Goal: Information Seeking & Learning: Get advice/opinions

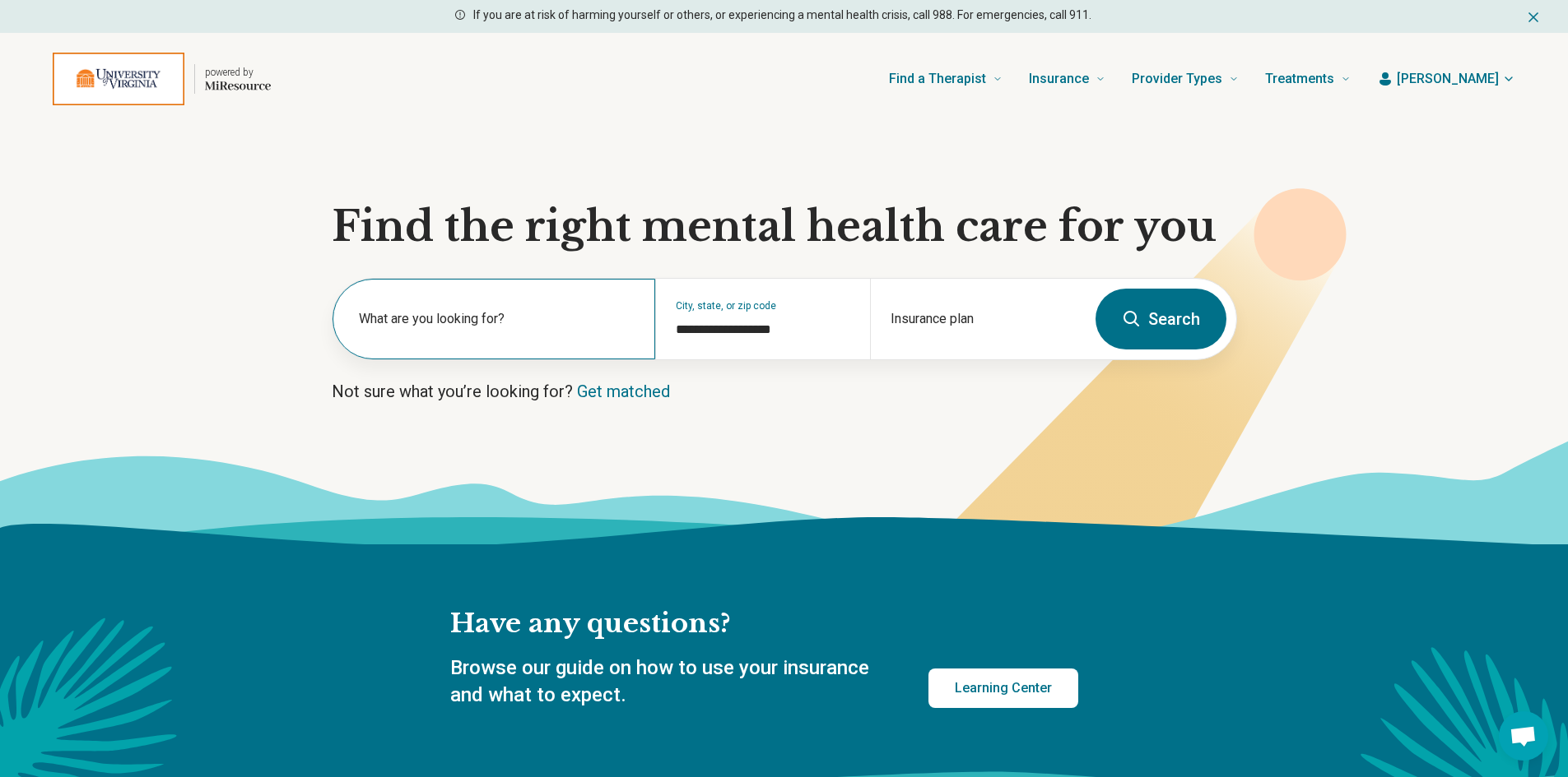
click at [534, 315] on label "What are you looking for?" at bounding box center [496, 319] width 276 height 20
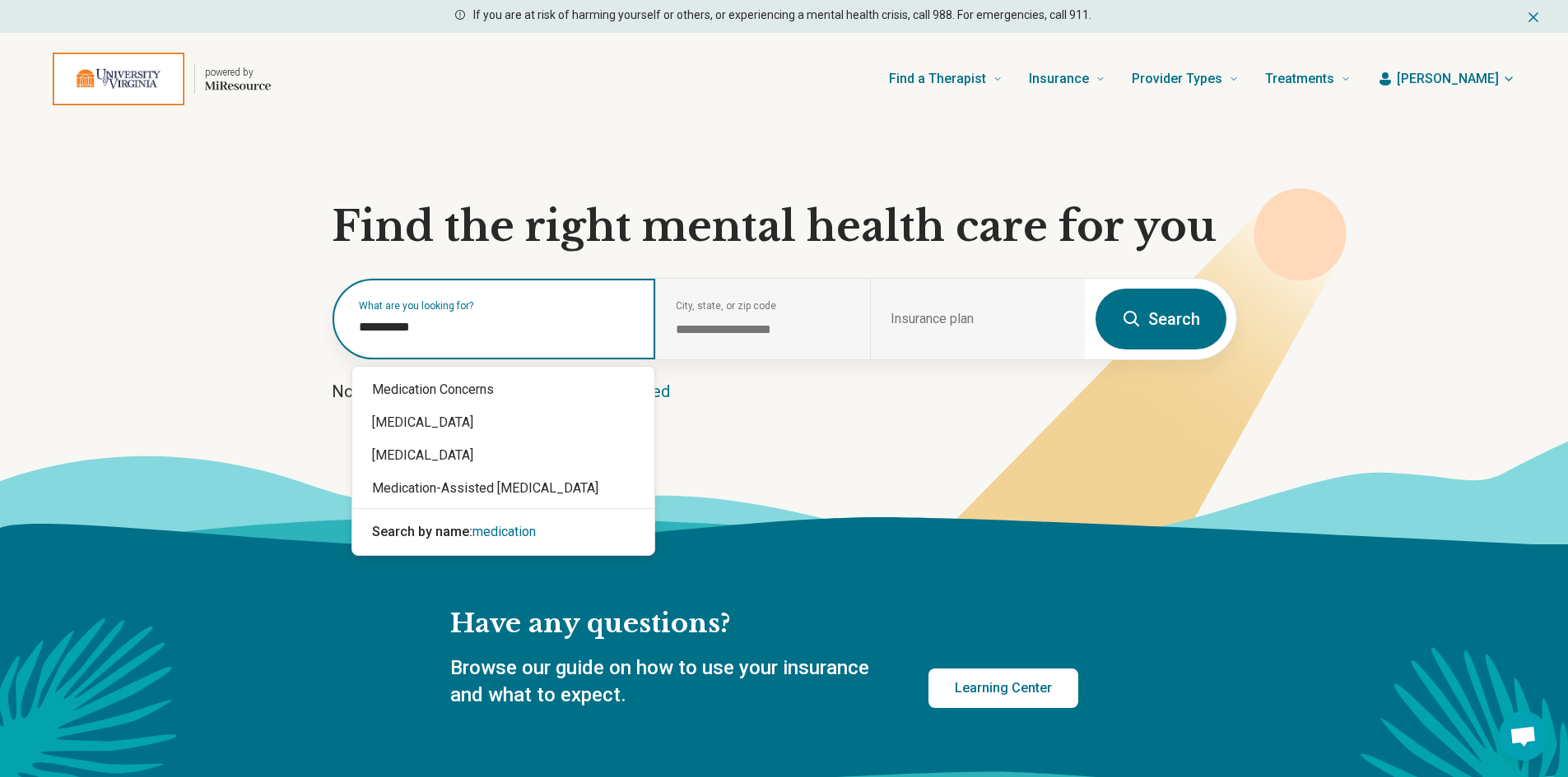
type input "**********"
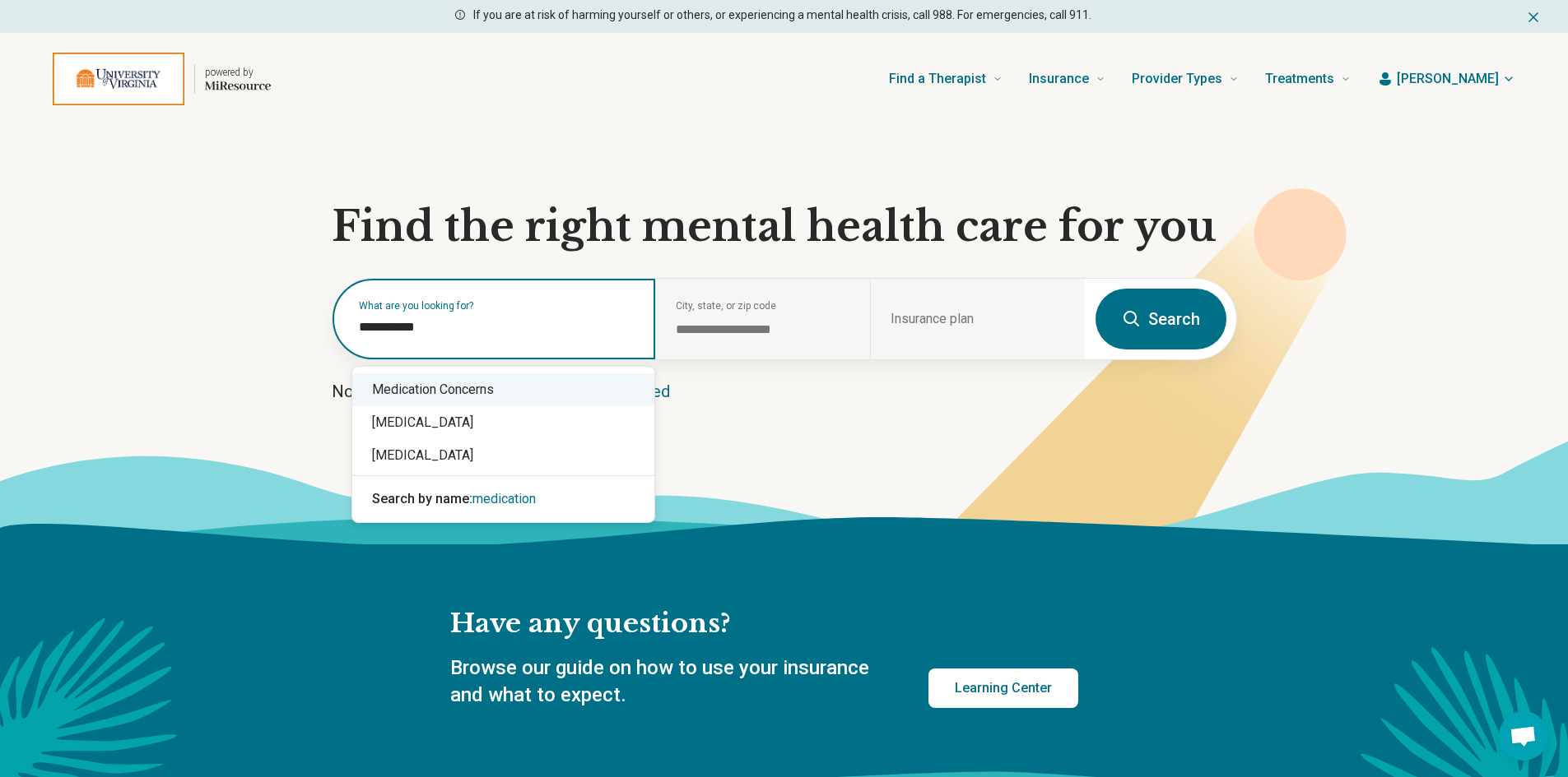
click at [461, 390] on div "Medication Concerns" at bounding box center [503, 389] width 302 height 33
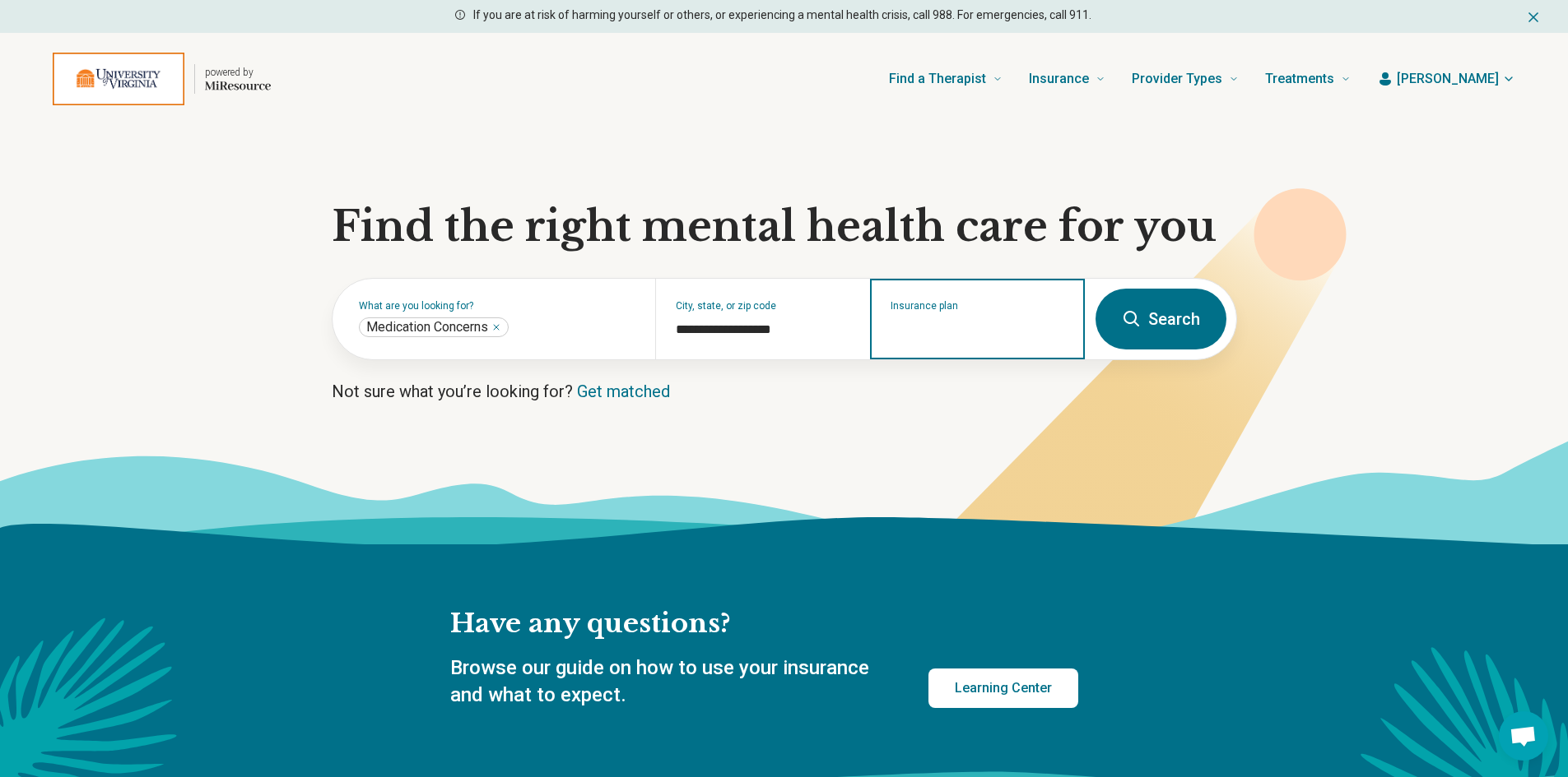
click at [944, 328] on input "Insurance plan" at bounding box center [977, 329] width 175 height 20
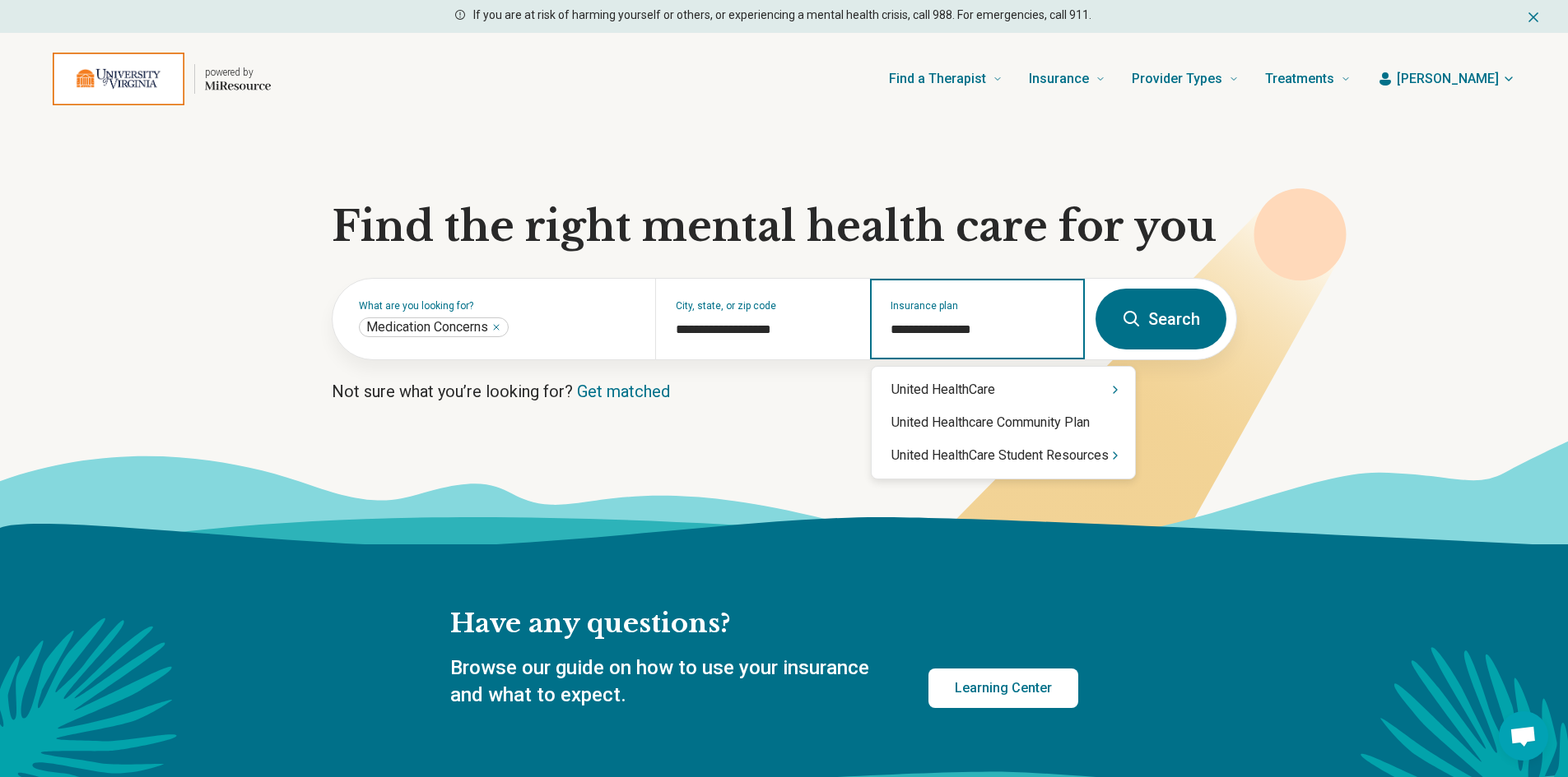
type input "**********"
click at [1022, 393] on div "United HealthCare" at bounding box center [1003, 389] width 263 height 33
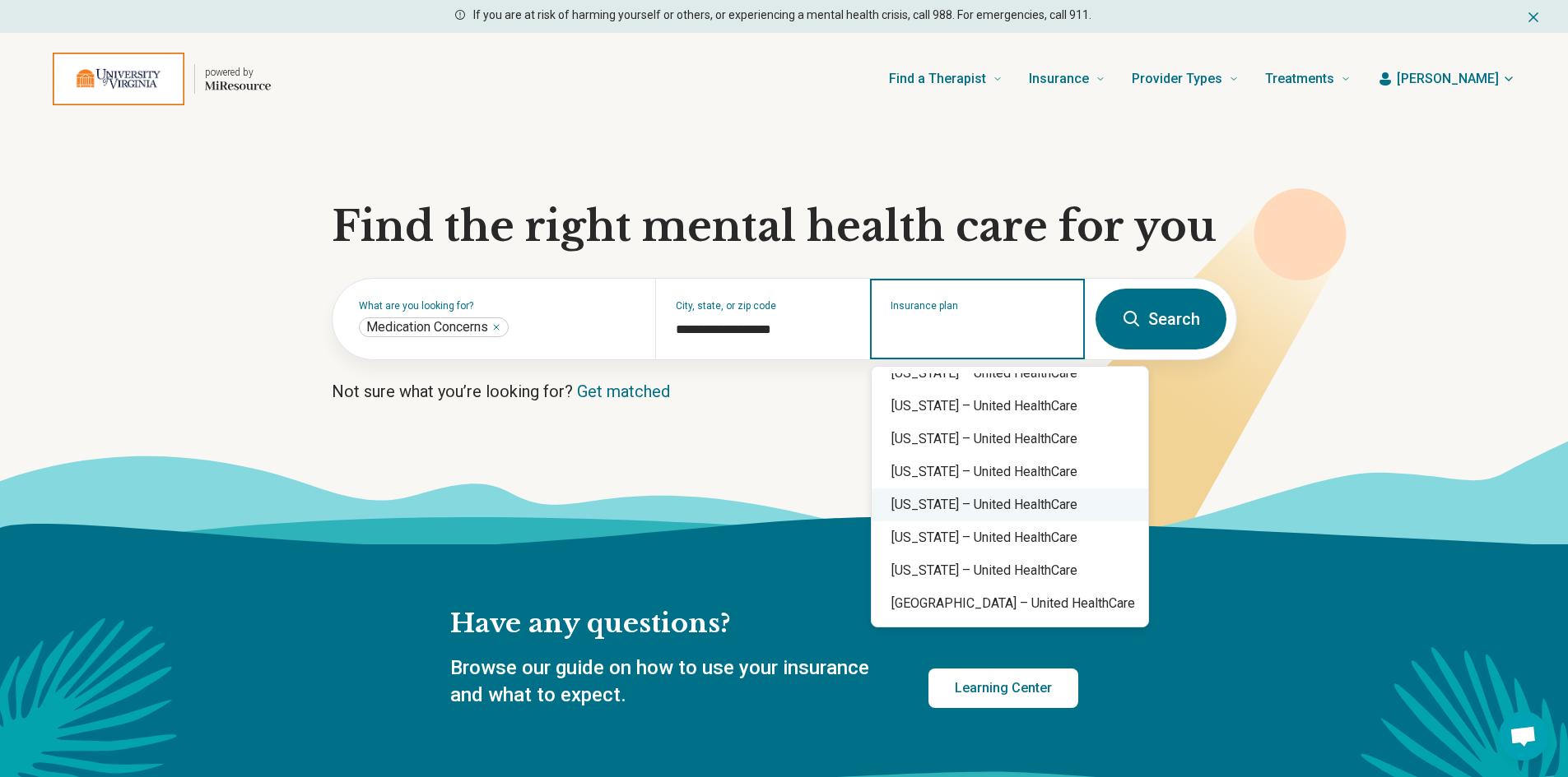
scroll to position [411, 0]
click at [1021, 506] on div "Virginia – United HealthCare" at bounding box center [1009, 504] width 276 height 33
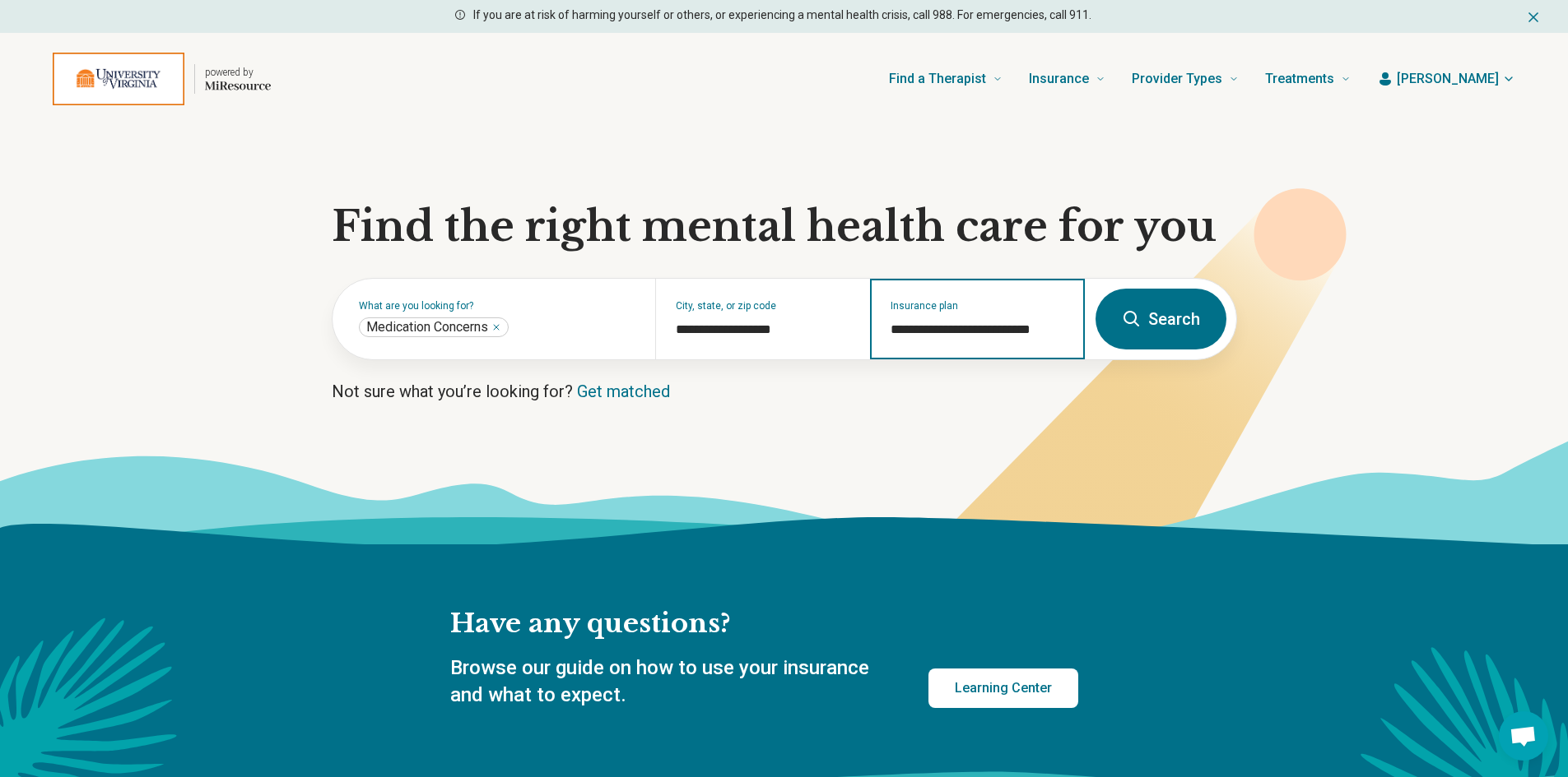
type input "**********"
click at [1152, 309] on button "Search" at bounding box center [1160, 319] width 131 height 61
click at [1161, 319] on button "Search" at bounding box center [1160, 319] width 131 height 61
click at [1161, 317] on button "Search" at bounding box center [1160, 319] width 131 height 61
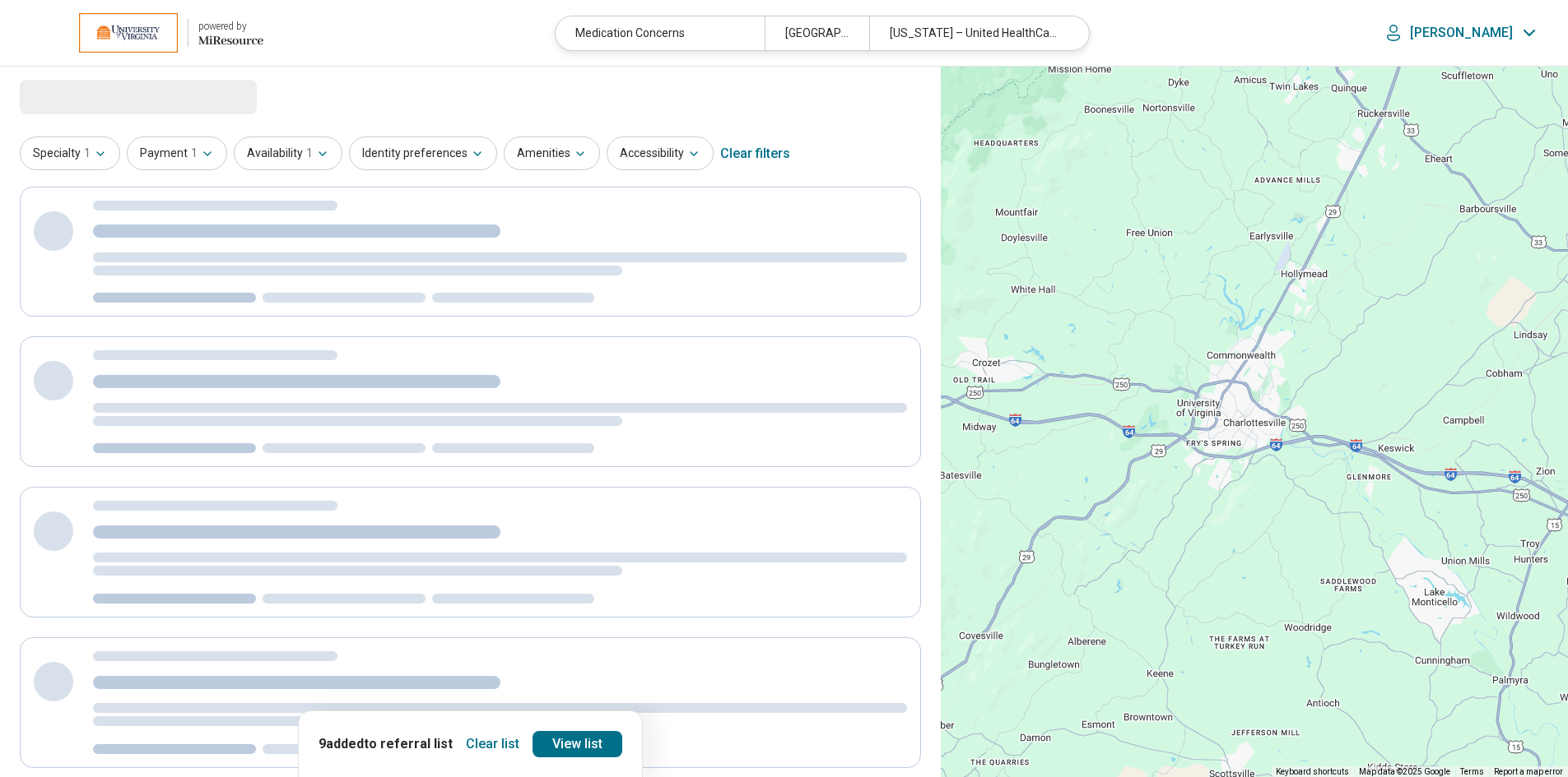
select select "***"
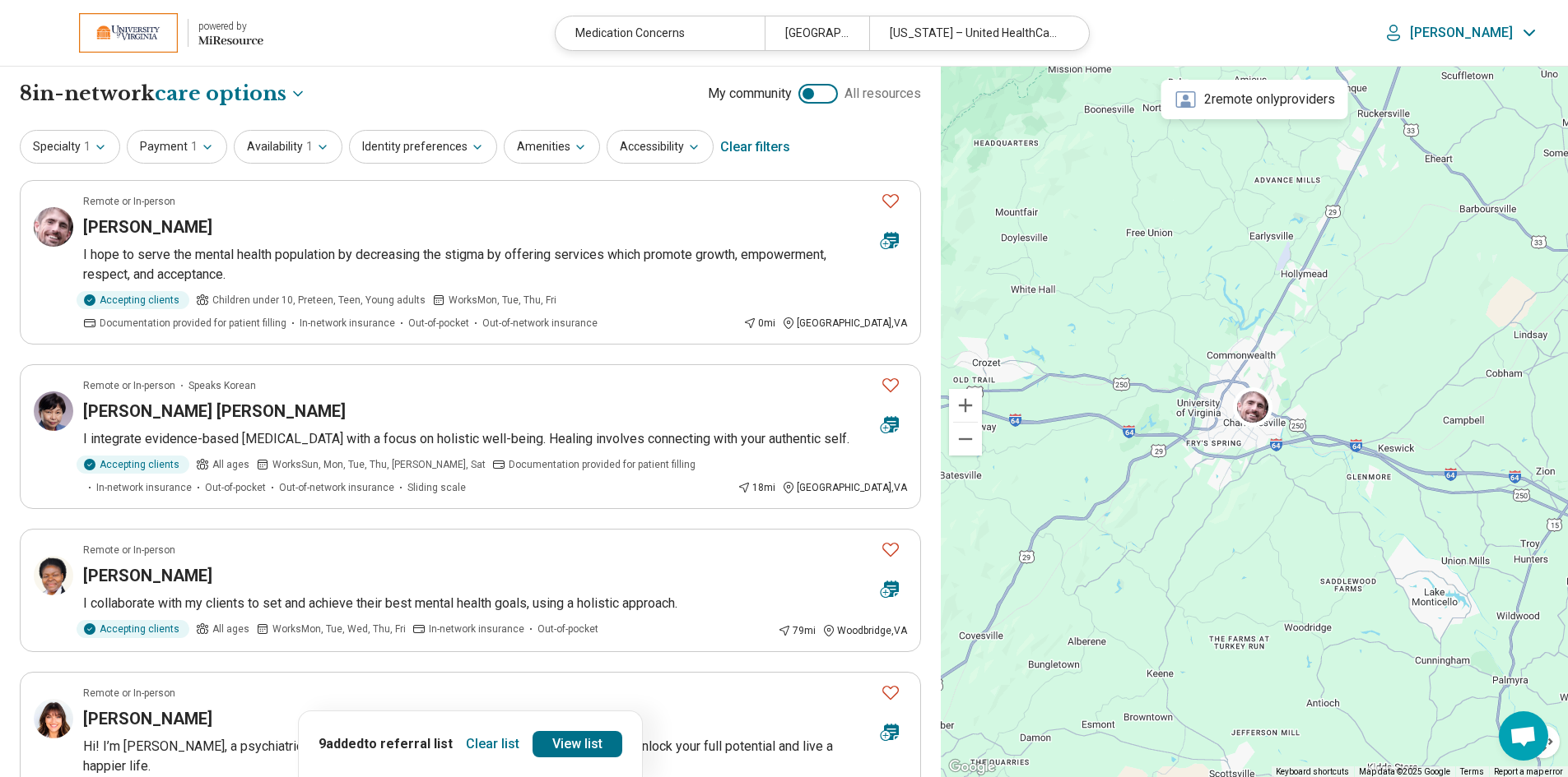
click at [487, 746] on button "Clear list" at bounding box center [492, 745] width 67 height 26
click at [471, 153] on icon "button" at bounding box center [477, 147] width 13 height 13
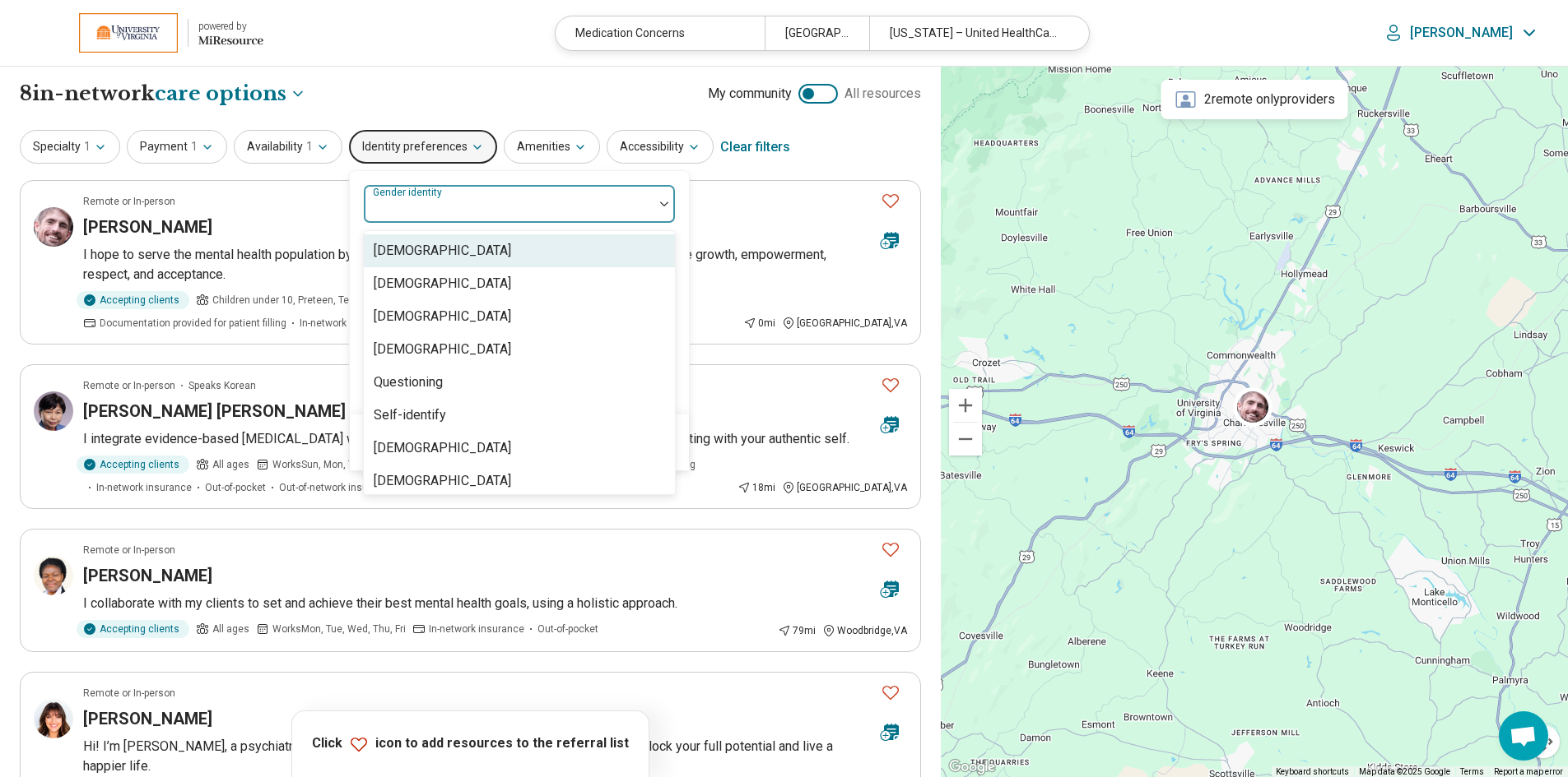
click at [648, 211] on div at bounding box center [509, 204] width 290 height 36
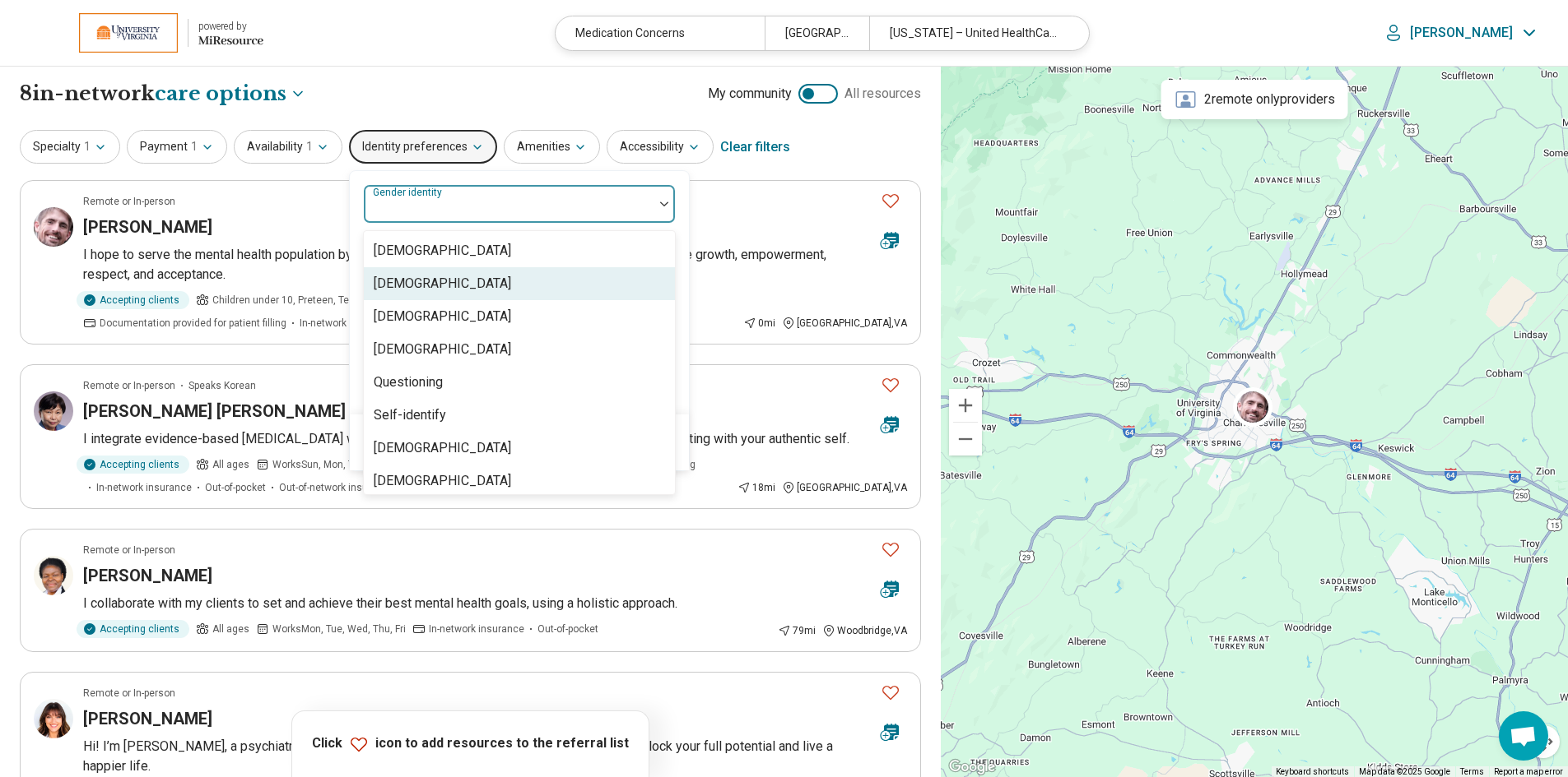
click at [391, 285] on div "[DEMOGRAPHIC_DATA]" at bounding box center [442, 283] width 138 height 20
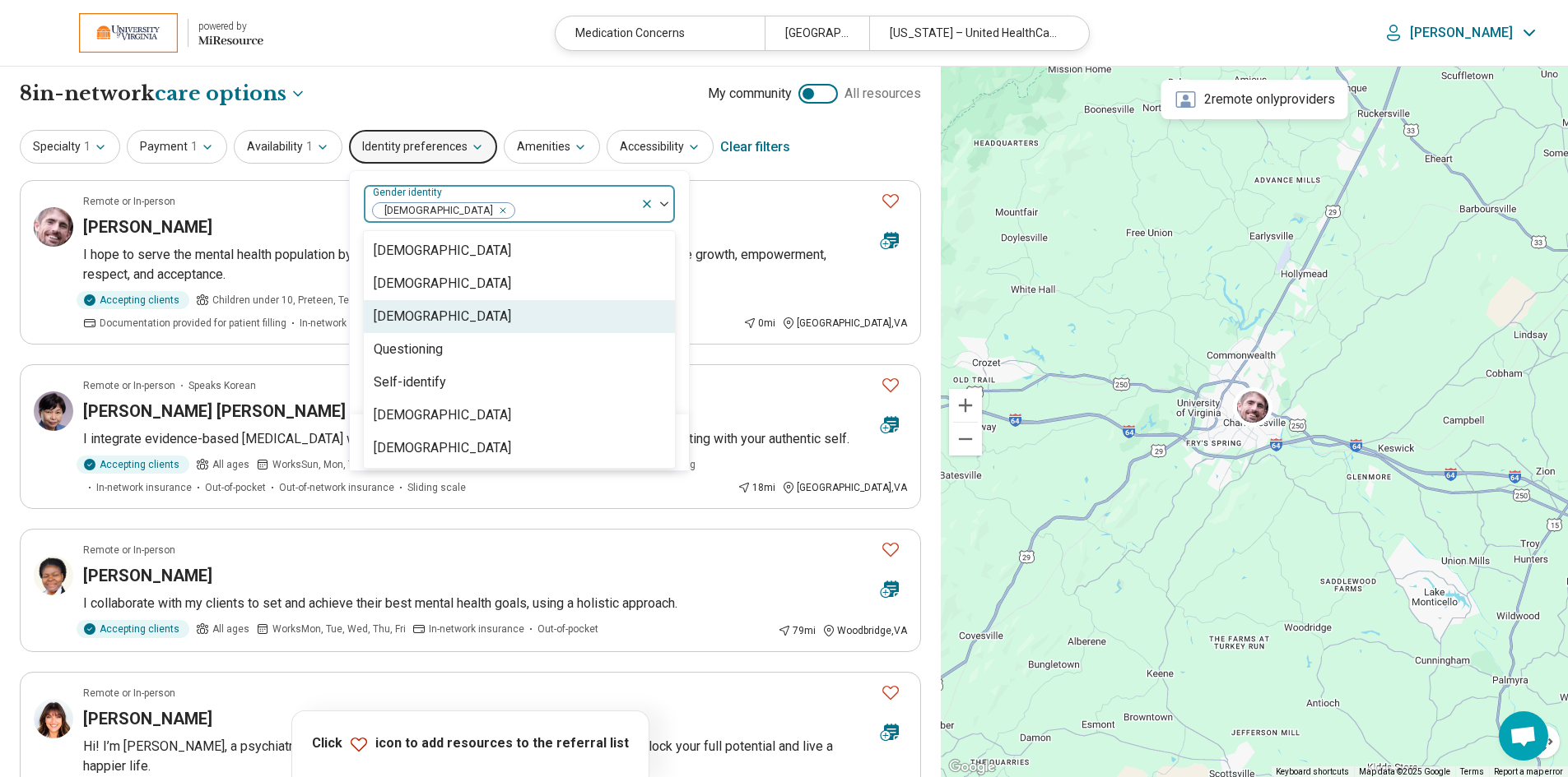
click at [674, 400] on div "option Cisgender Woman, selected. 7 results available. Use Up and Down to choos…" at bounding box center [519, 292] width 339 height 243
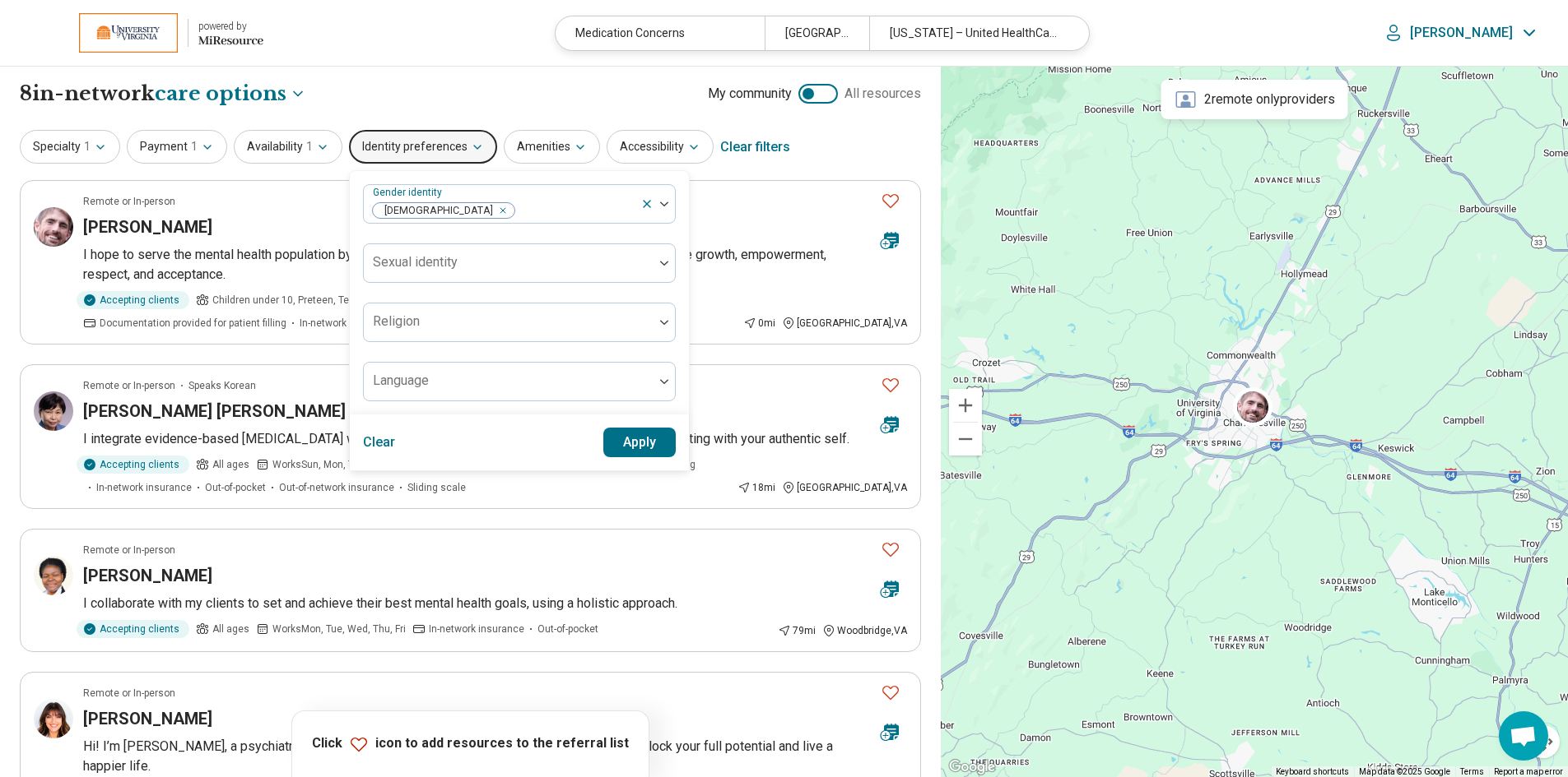
click at [632, 446] on button "Apply" at bounding box center [640, 442] width 74 height 29
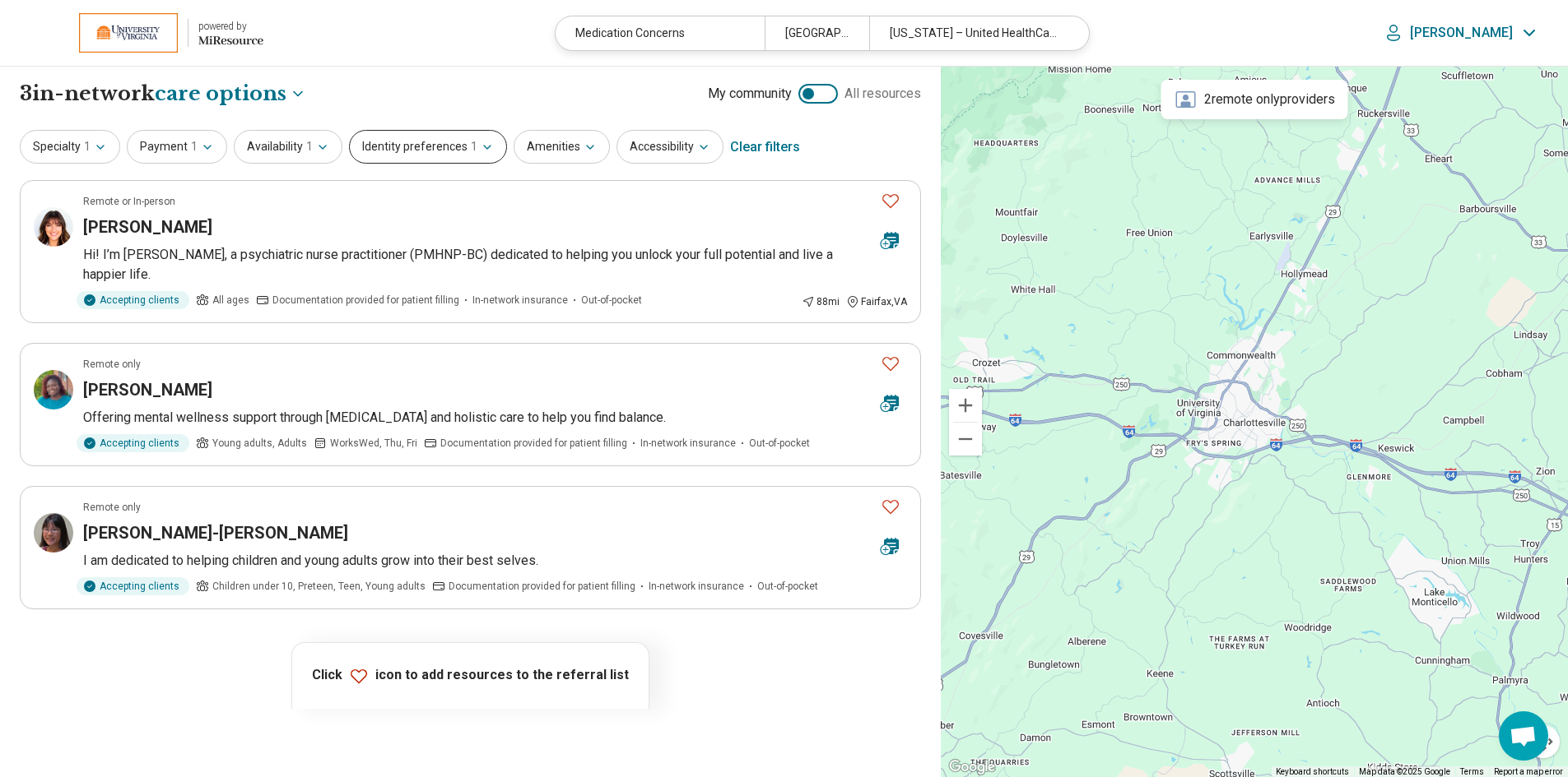
click at [480, 151] on icon "button" at bounding box center [487, 147] width 13 height 13
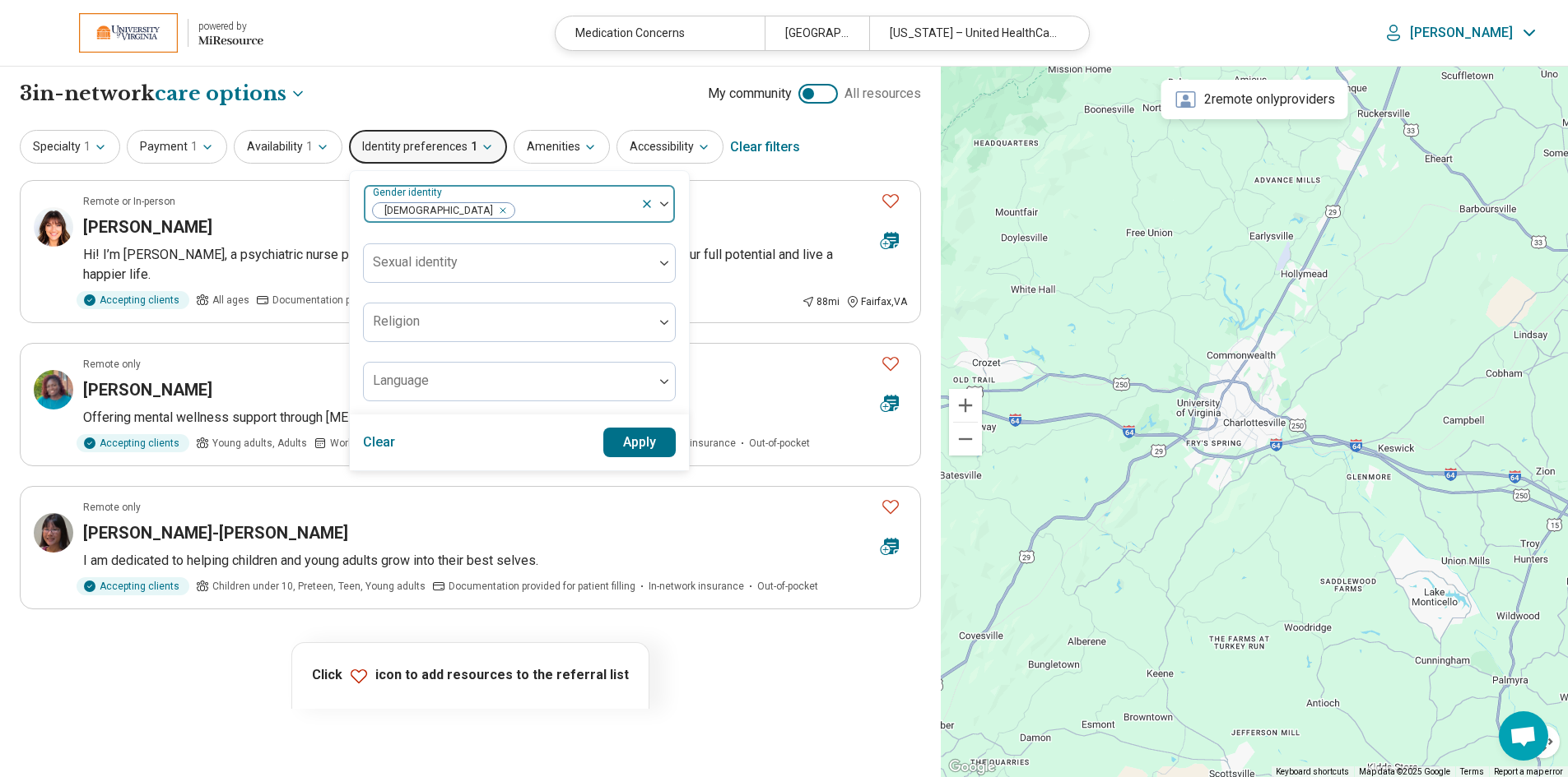
click at [660, 203] on img at bounding box center [664, 204] width 8 height 5
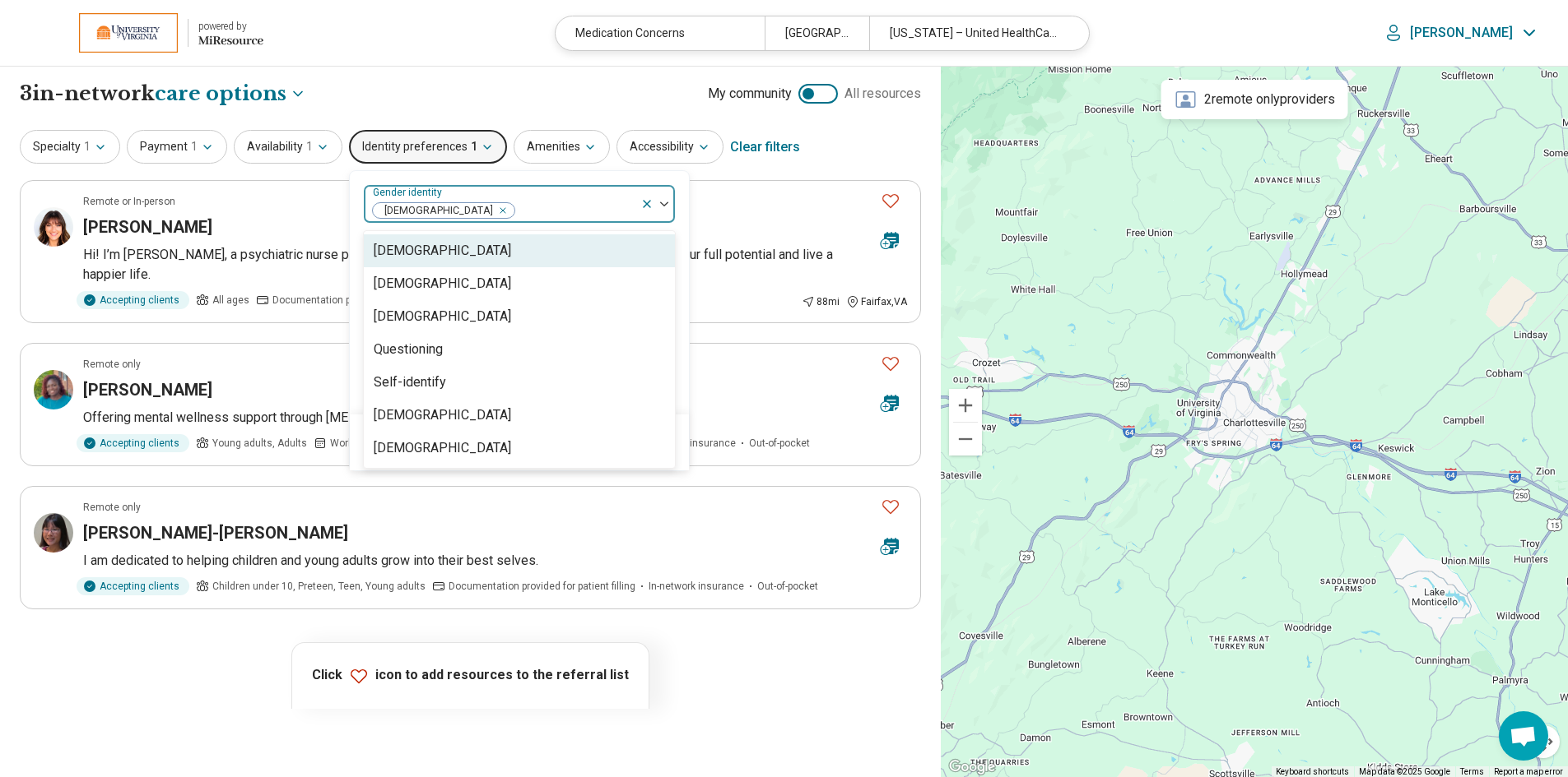
click at [453, 255] on div "Cisgender Man" at bounding box center [442, 251] width 138 height 20
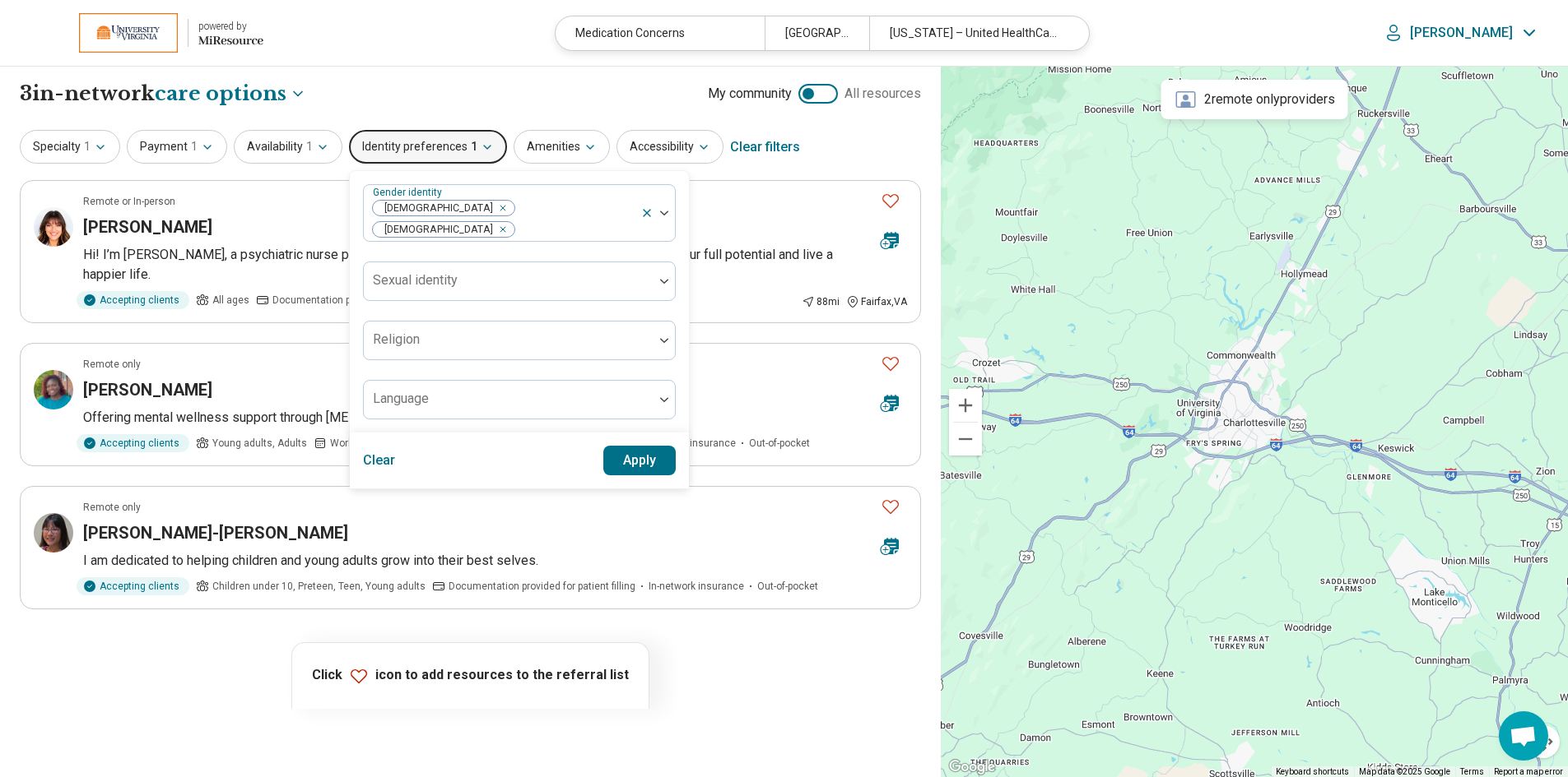
click at [649, 447] on button "Apply" at bounding box center [640, 460] width 74 height 29
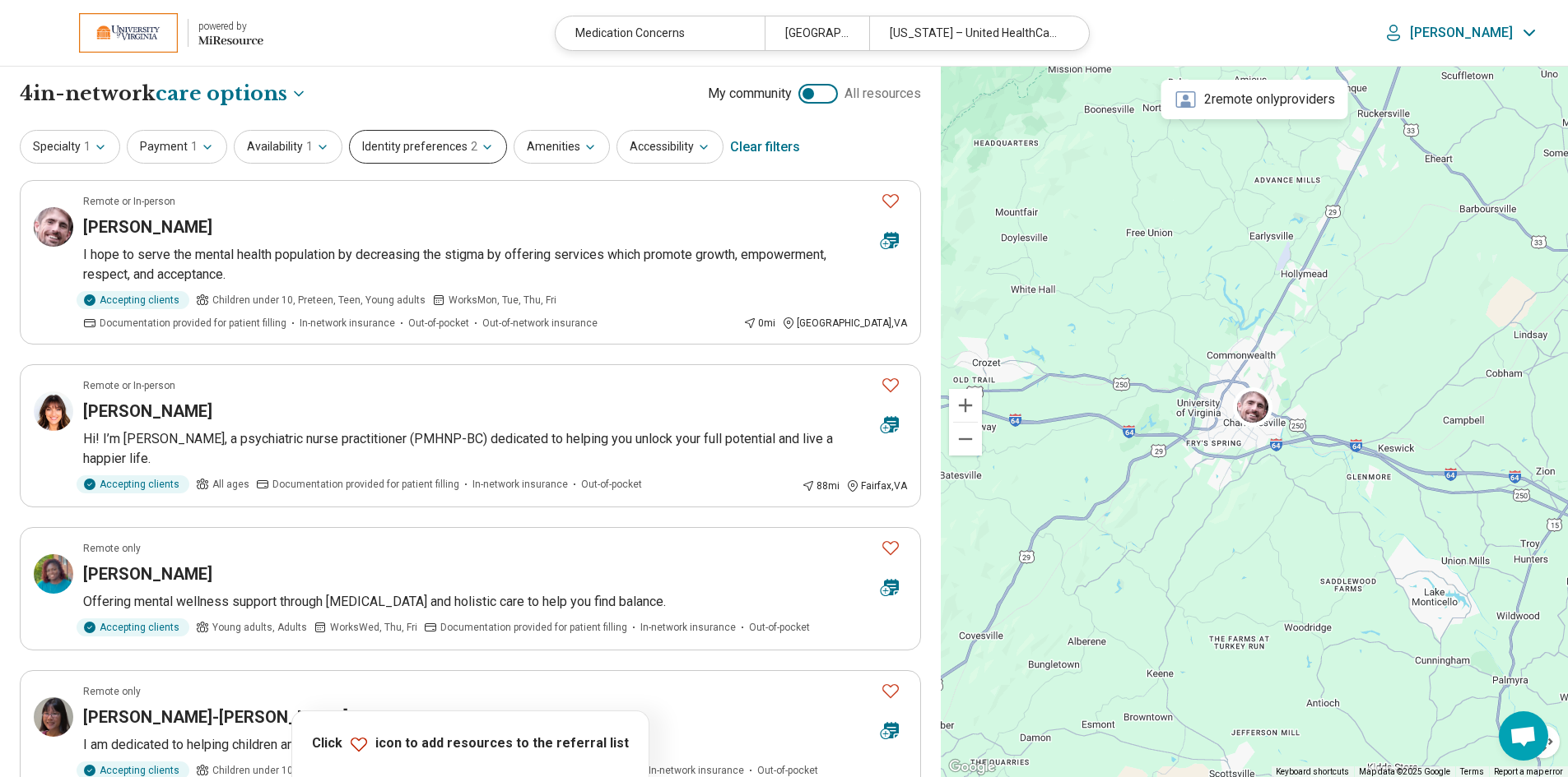
click at [480, 152] on icon "button" at bounding box center [487, 147] width 13 height 13
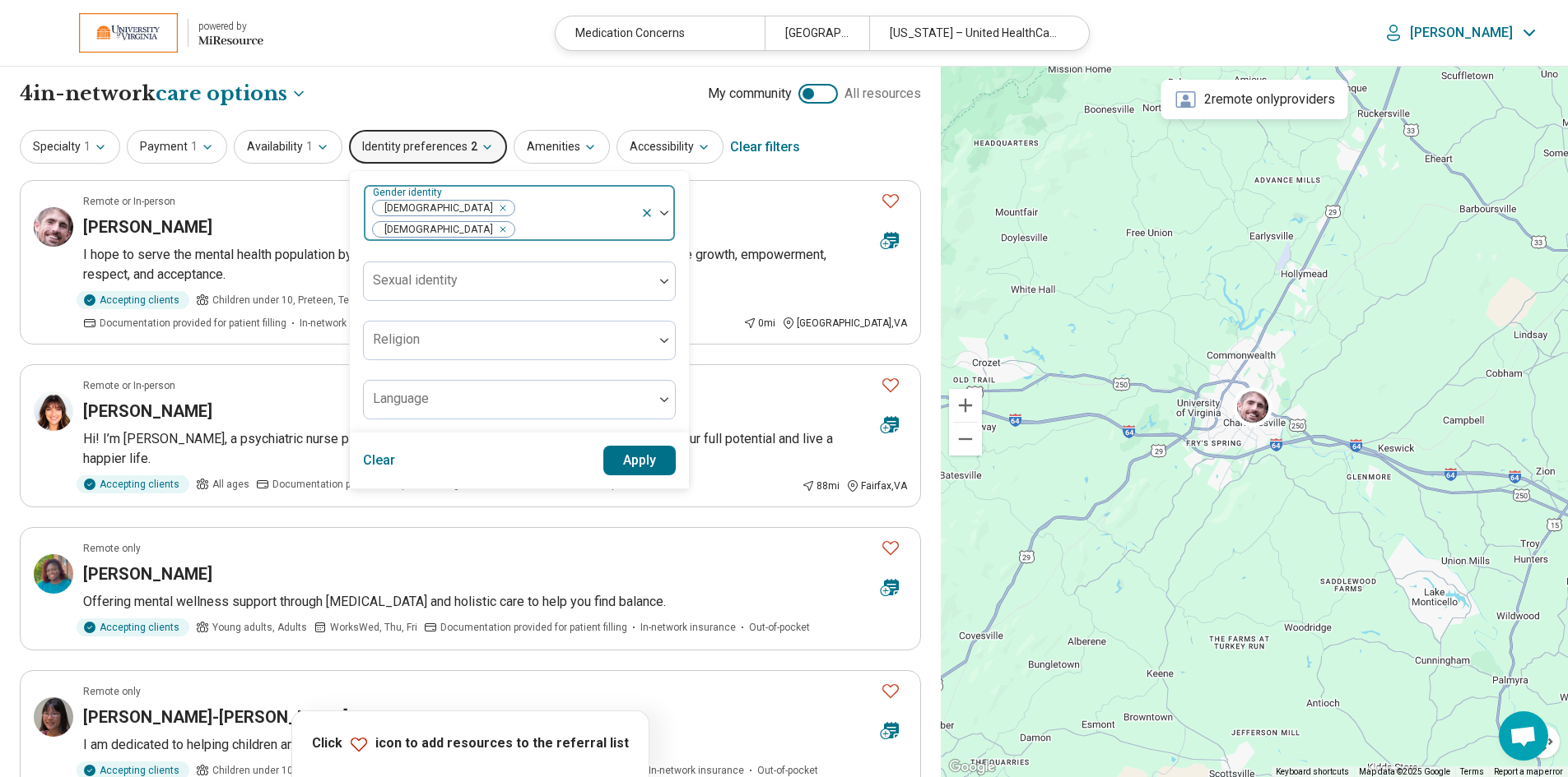
click at [505, 223] on icon "Remove [object Object]" at bounding box center [499, 229] width 11 height 11
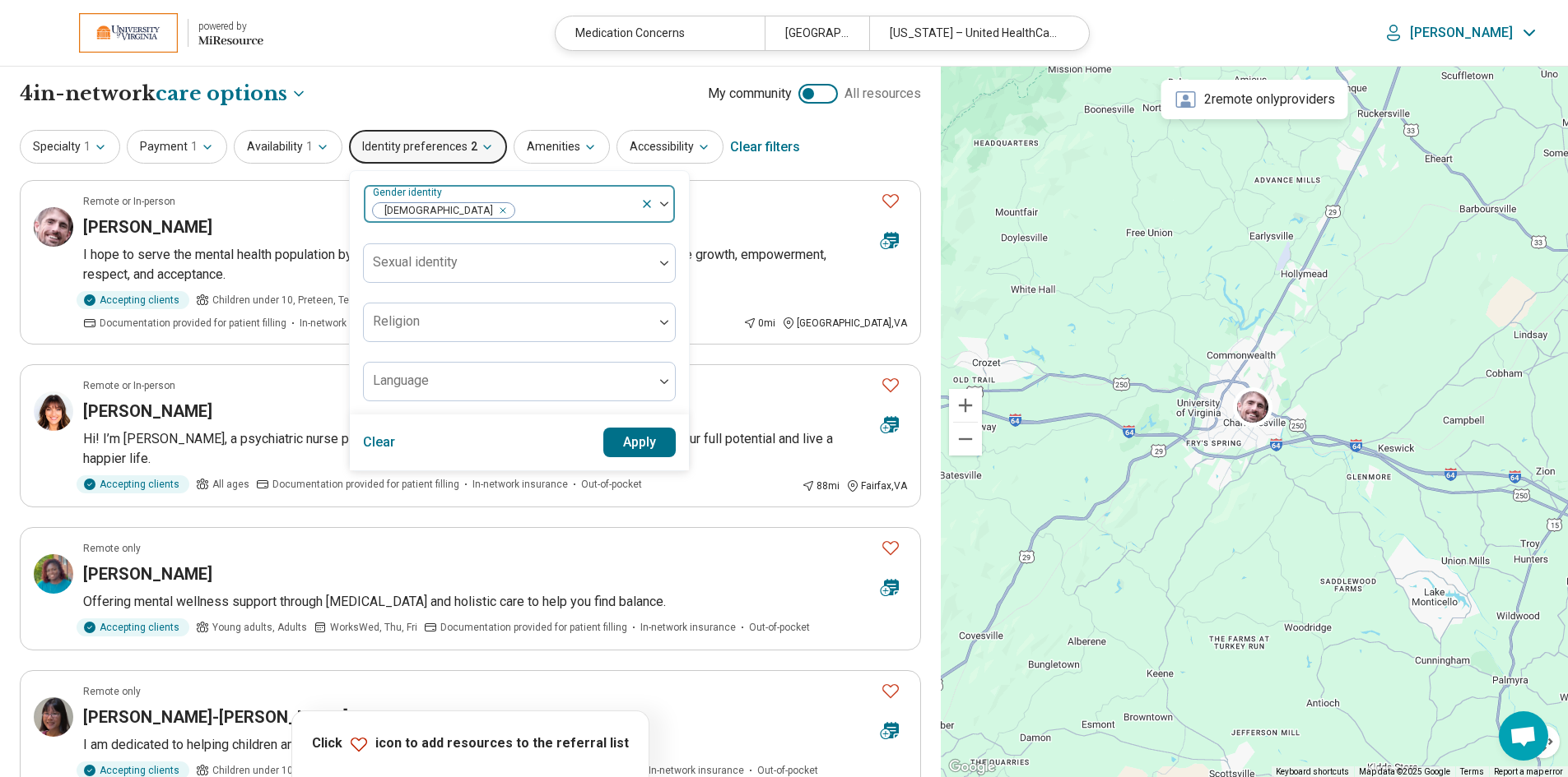
click at [493, 211] on icon "Remove [object Object]" at bounding box center [499, 210] width 11 height 11
click at [632, 436] on button "Apply" at bounding box center [640, 442] width 74 height 29
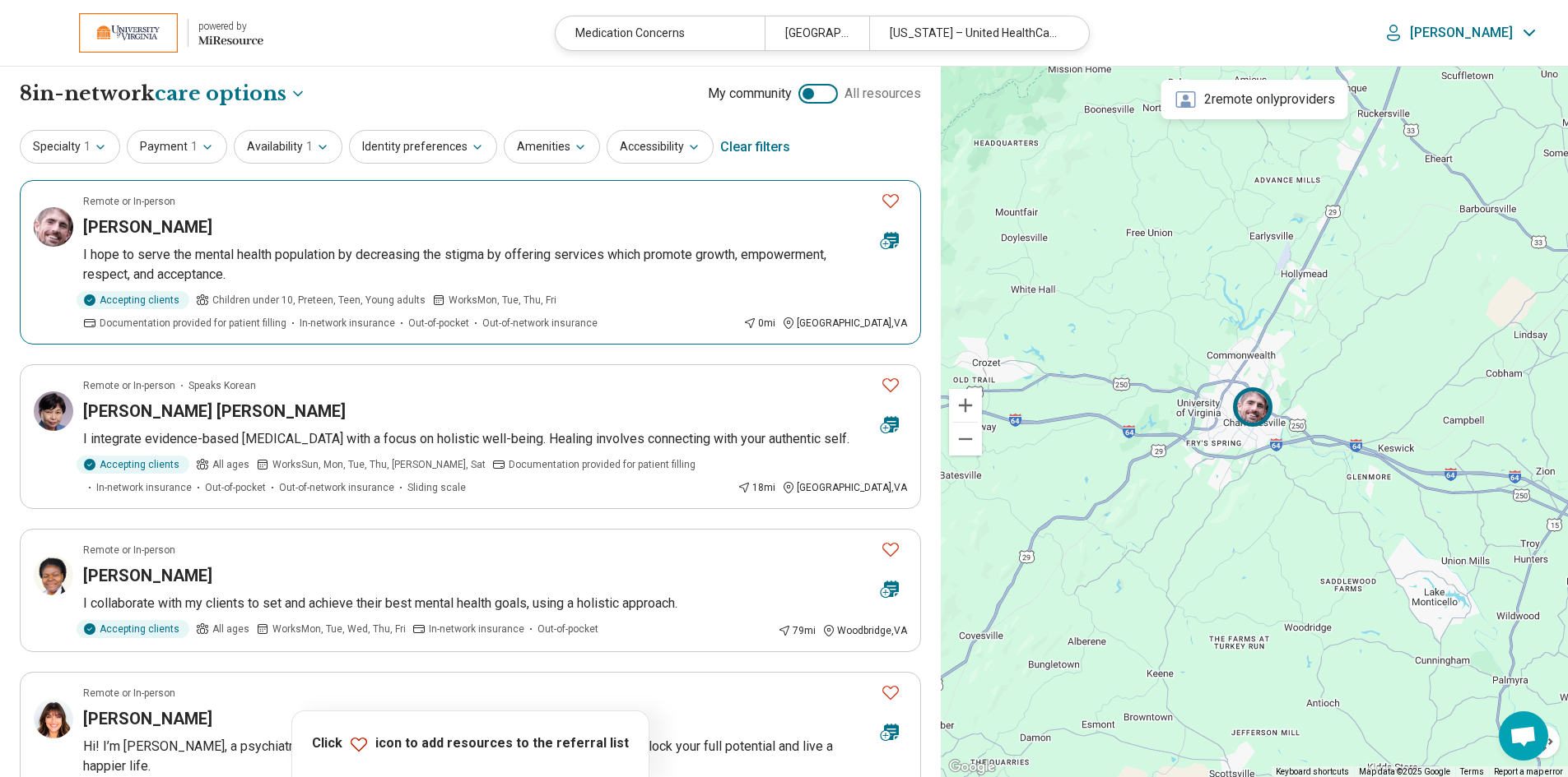
click at [143, 229] on h3 "James Howell" at bounding box center [147, 227] width 129 height 23
click at [889, 204] on icon "Favorite" at bounding box center [890, 200] width 20 height 20
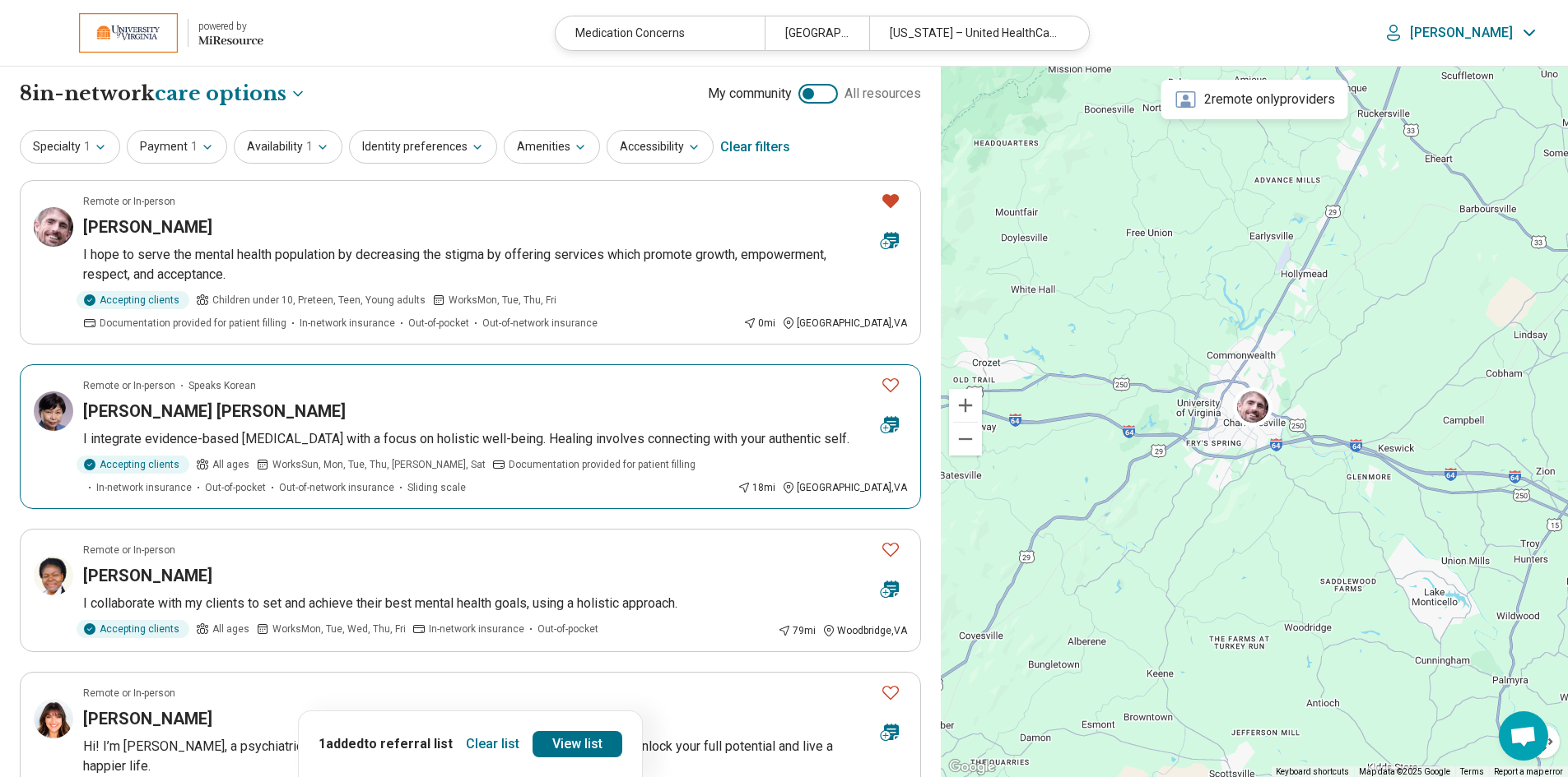
click at [889, 385] on icon "Favorite" at bounding box center [890, 385] width 20 height 20
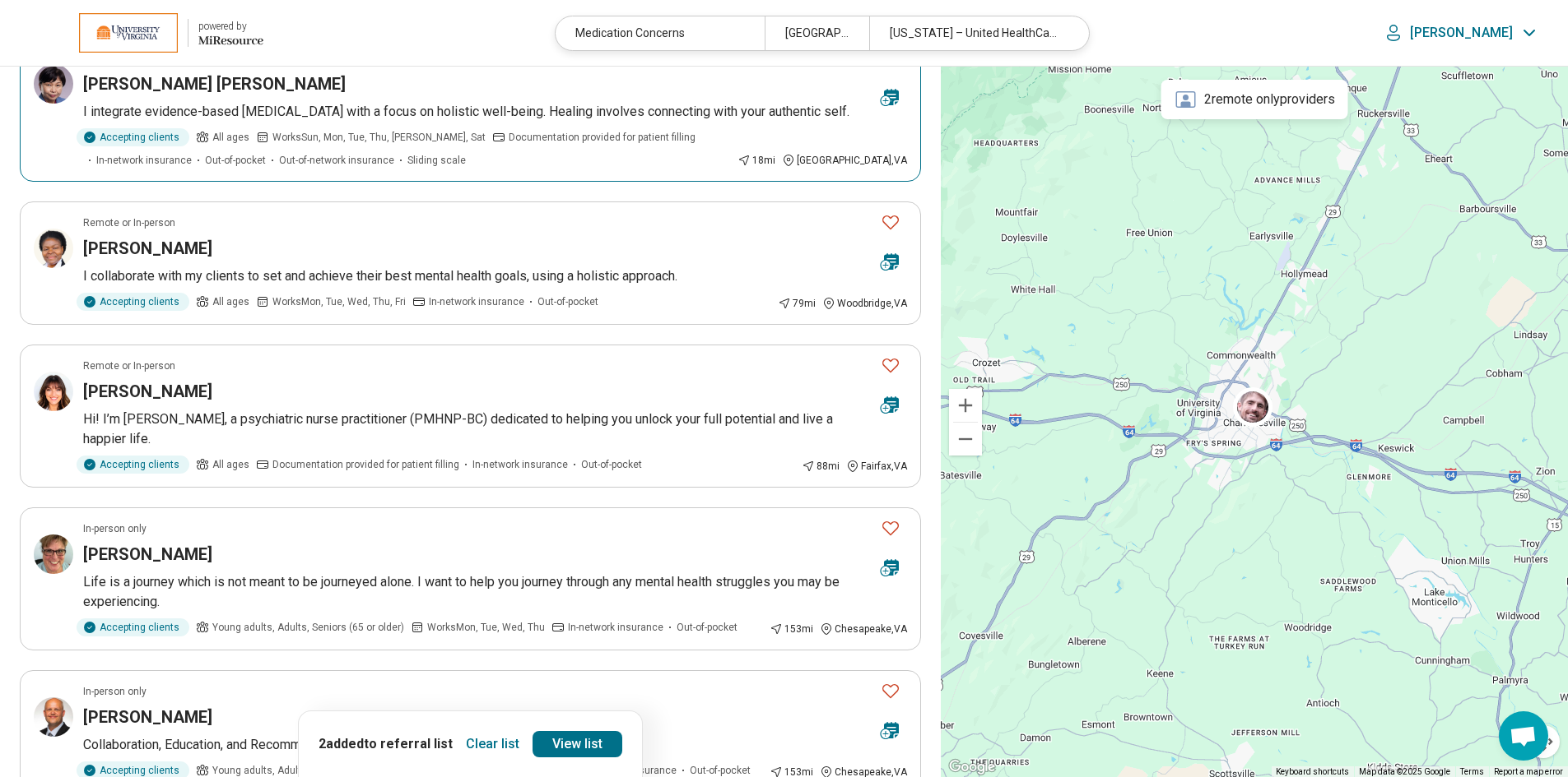
scroll to position [329, 0]
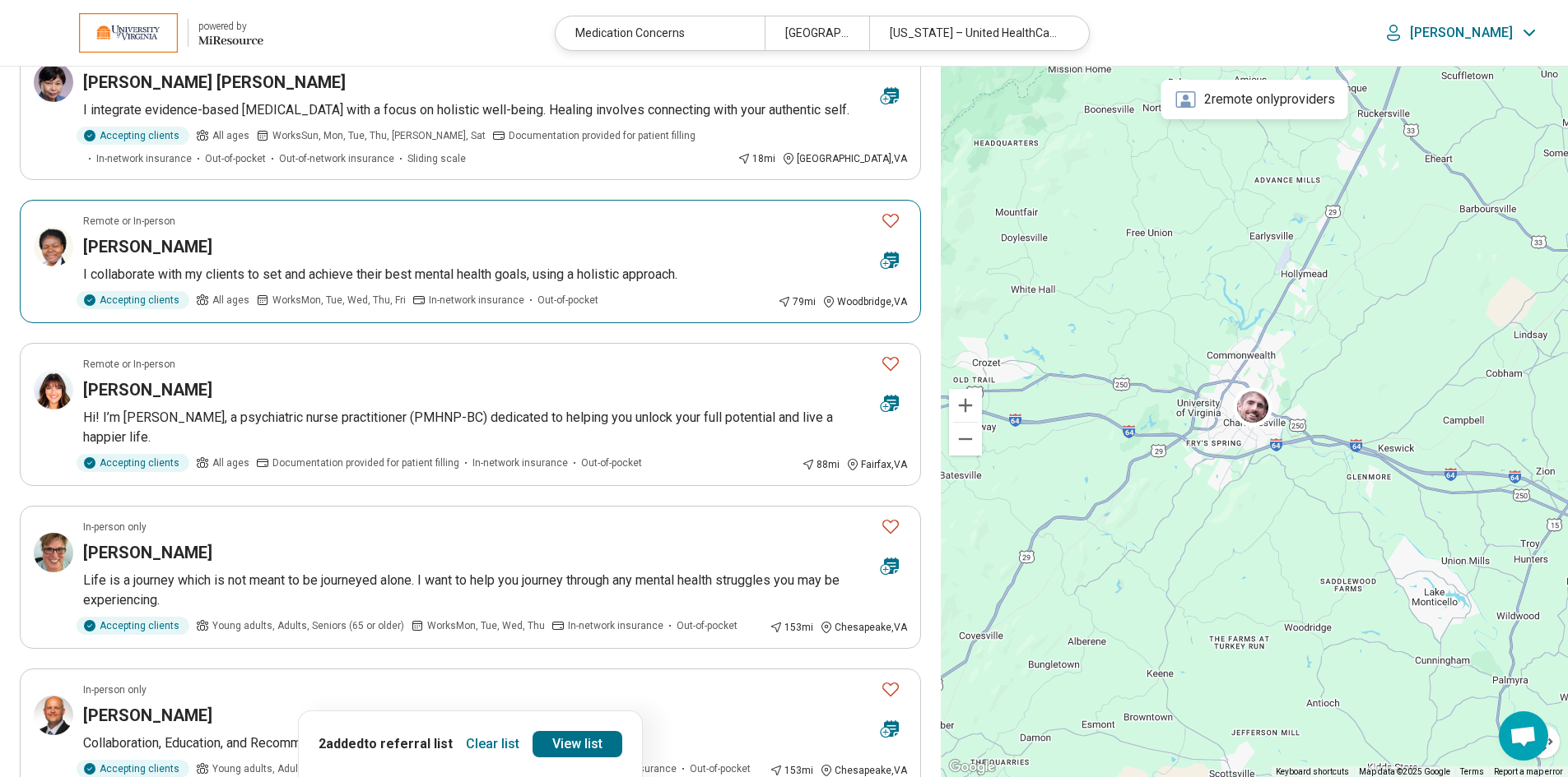
click at [890, 228] on icon "Favorite" at bounding box center [890, 221] width 16 height 14
click at [886, 373] on icon "Favorite" at bounding box center [890, 363] width 20 height 20
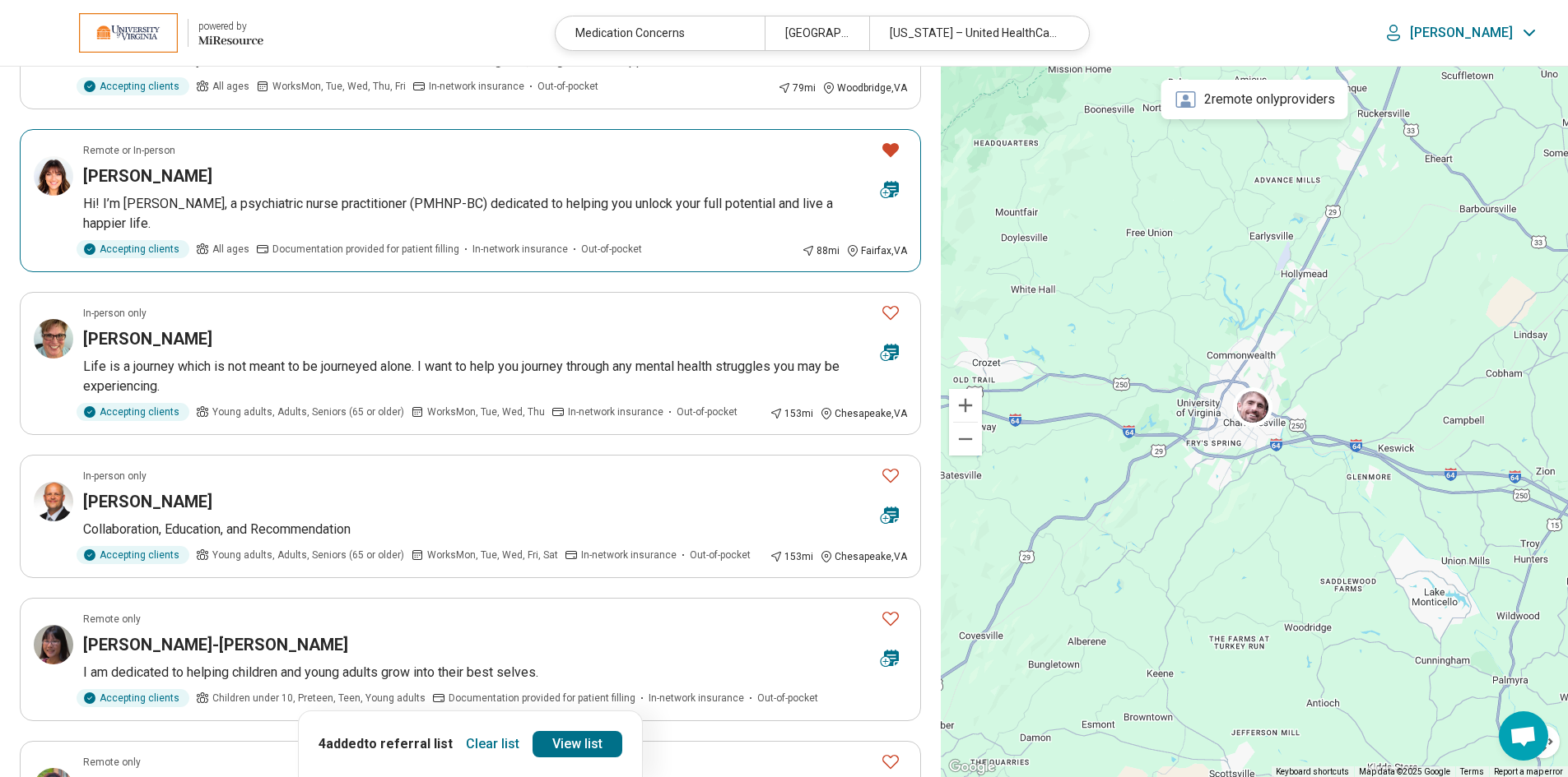
scroll to position [576, 0]
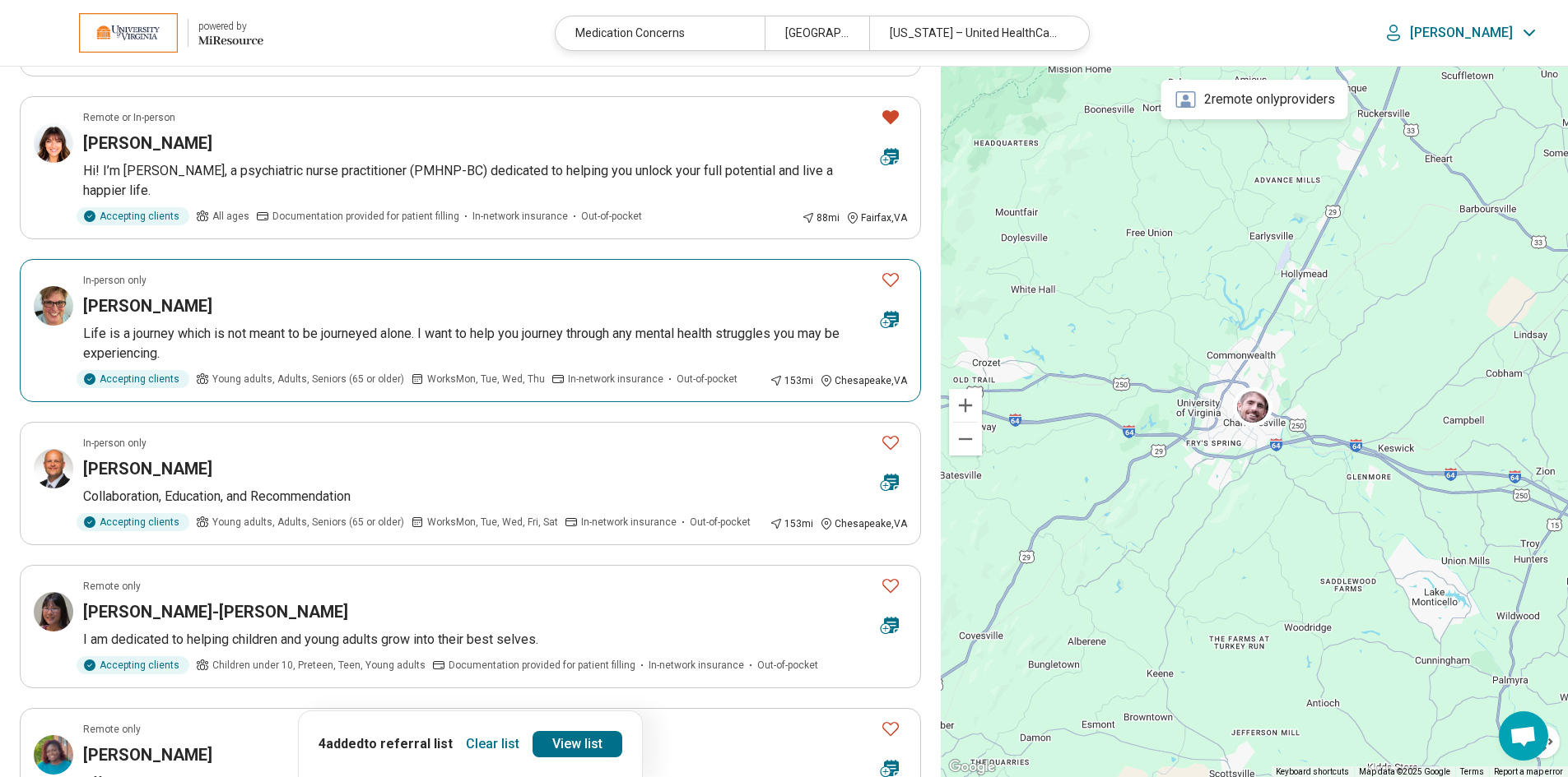
click at [890, 283] on icon "Favorite" at bounding box center [890, 279] width 20 height 20
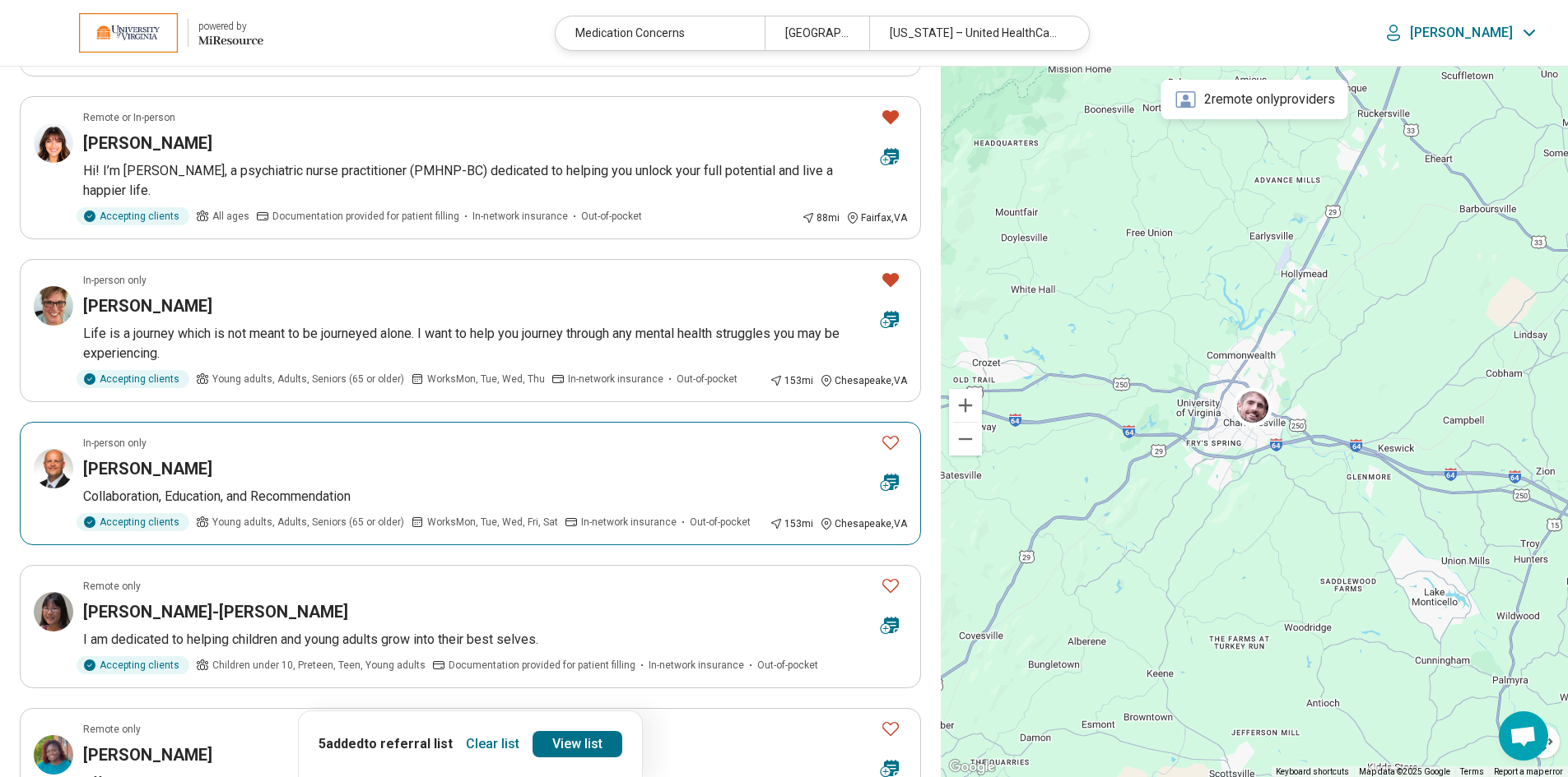
click at [891, 438] on icon "Favorite" at bounding box center [890, 442] width 16 height 14
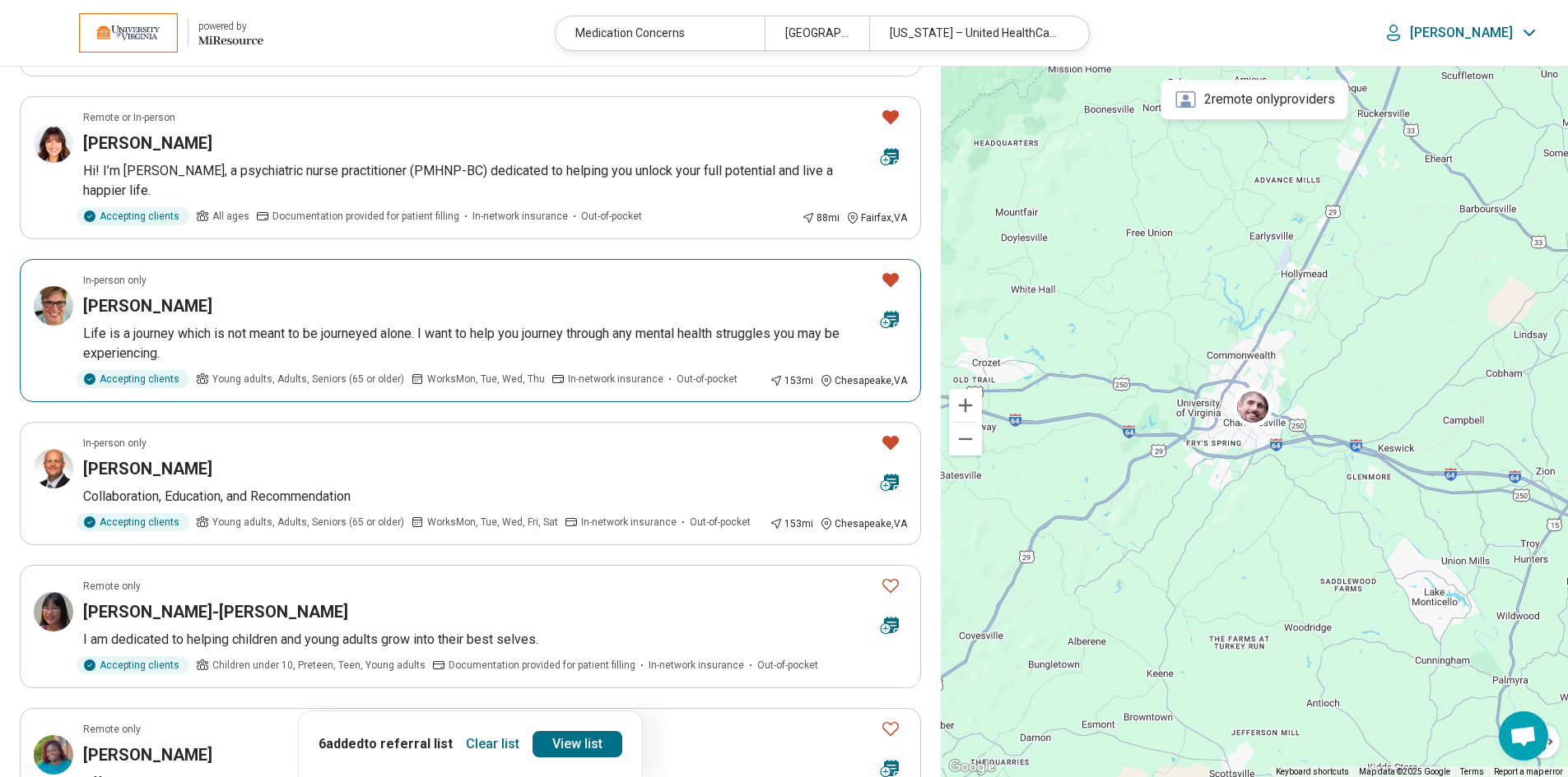
scroll to position [822, 0]
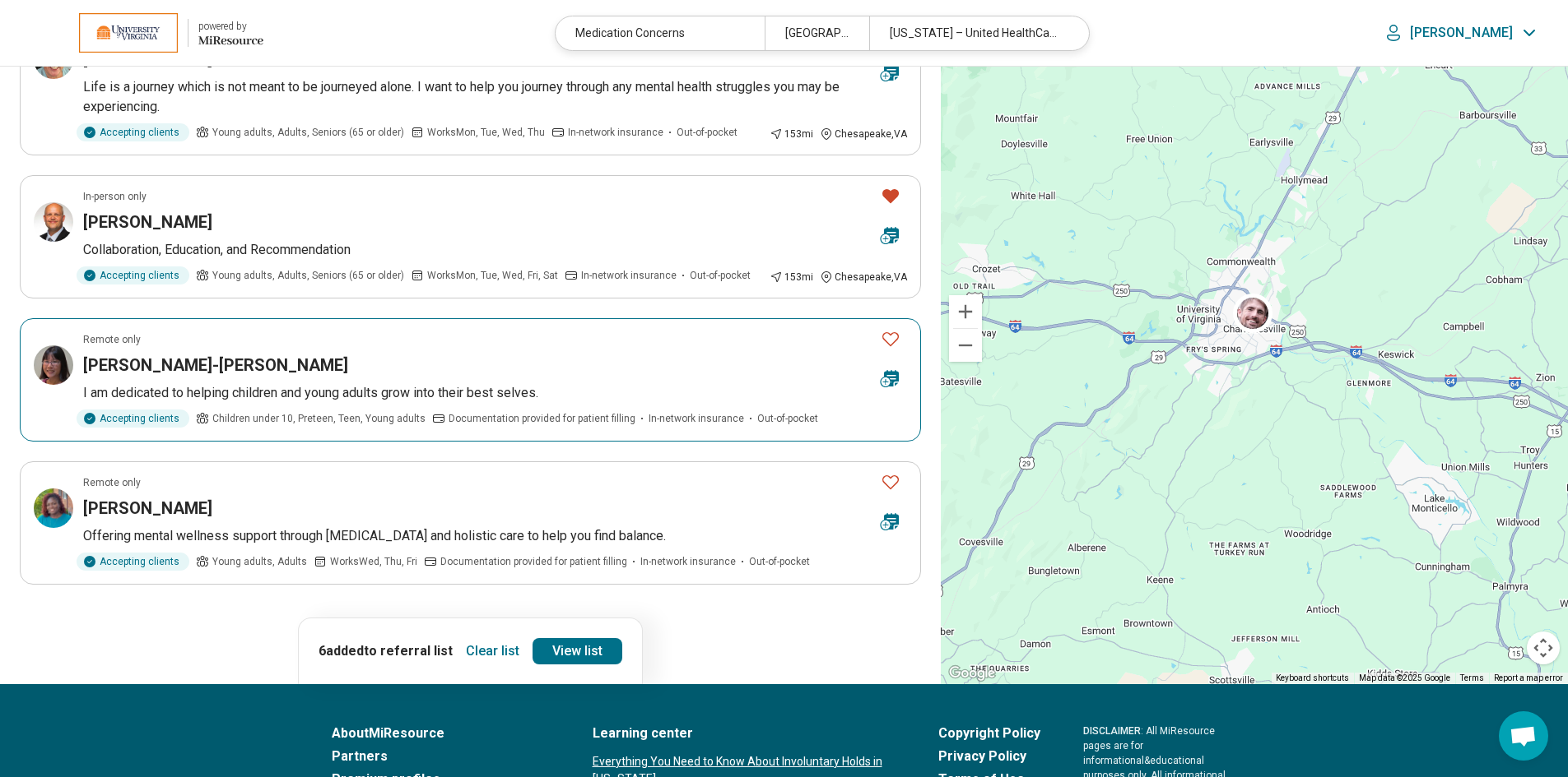
click at [891, 339] on icon "Favorite" at bounding box center [890, 339] width 20 height 20
click at [892, 482] on icon "Favorite" at bounding box center [890, 482] width 20 height 20
click at [563, 653] on link "View list" at bounding box center [576, 652] width 90 height 26
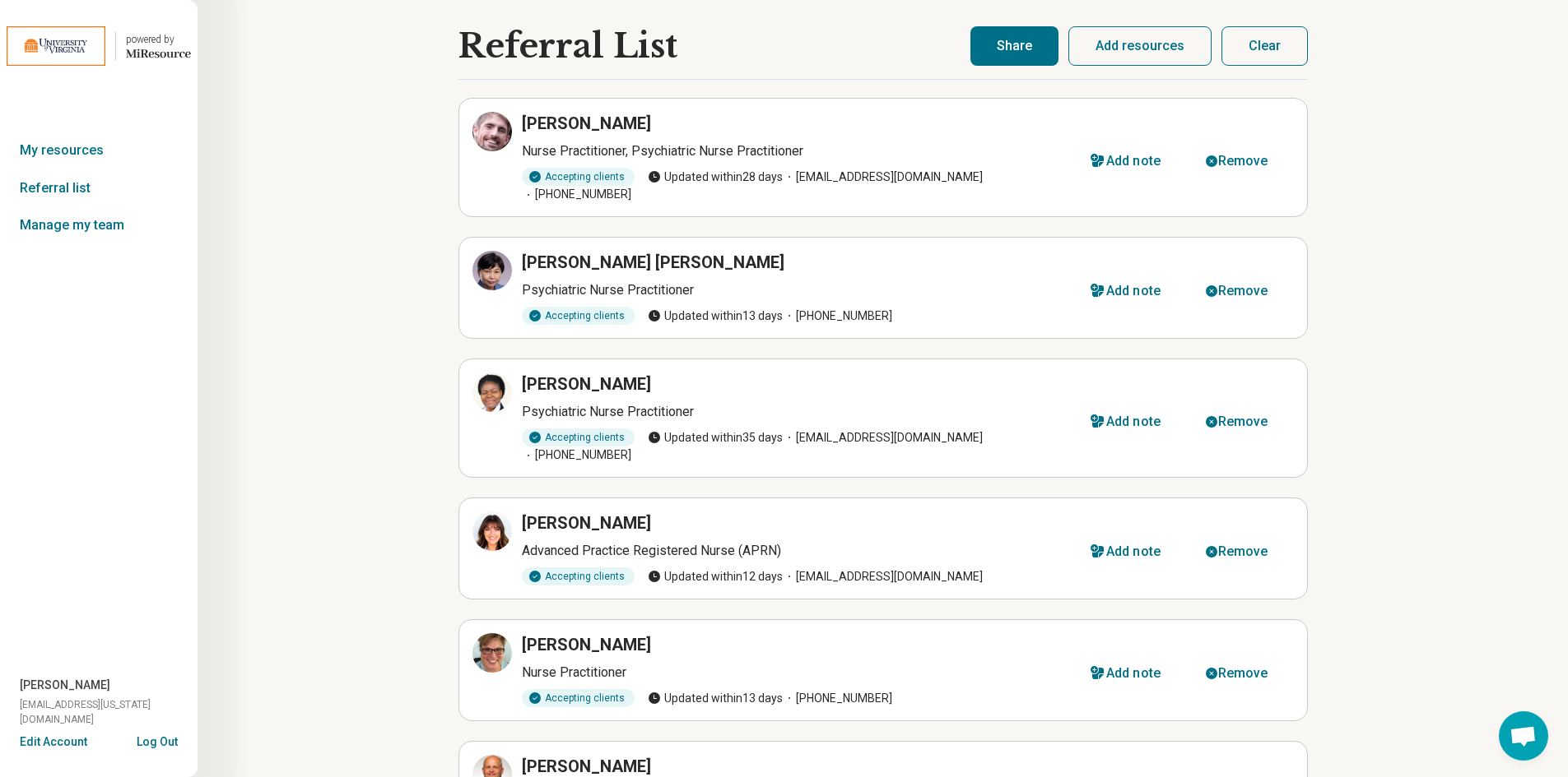
click at [1009, 48] on button "Share" at bounding box center [1014, 46] width 88 height 40
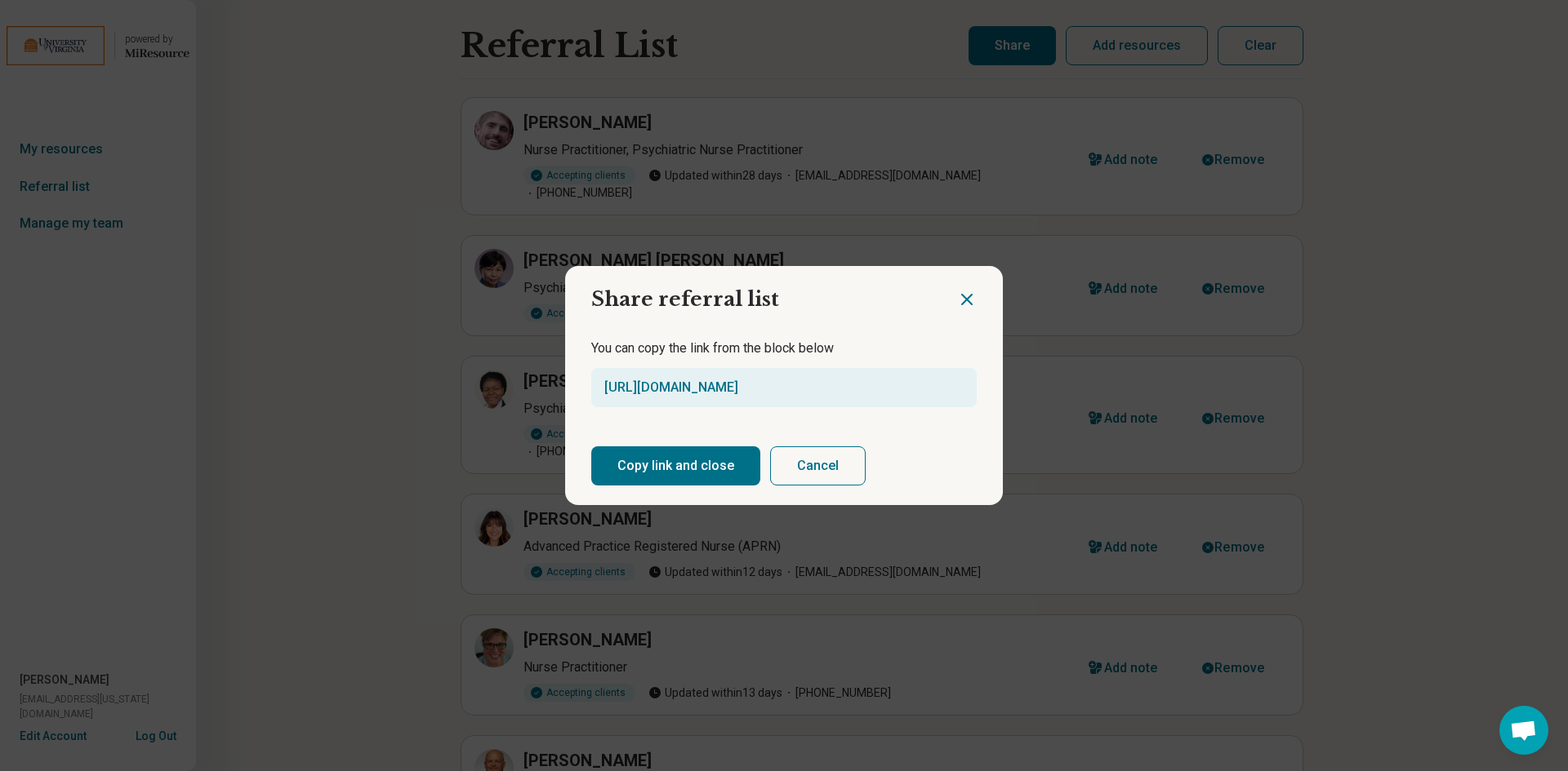
click at [674, 473] on button "Copy link and close" at bounding box center [676, 466] width 169 height 39
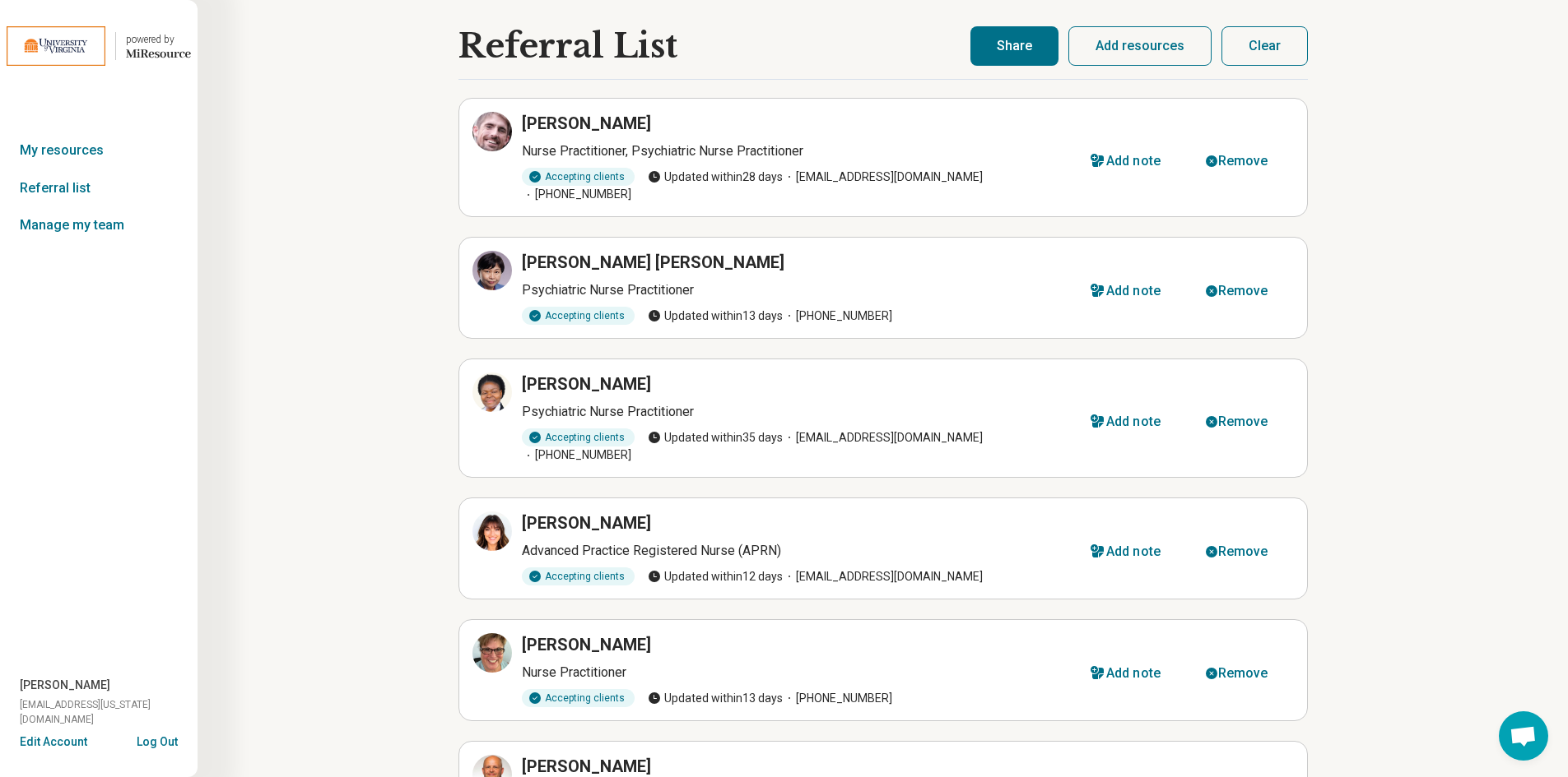
click at [154, 55] on icon "Miresource logo" at bounding box center [158, 54] width 65 height 13
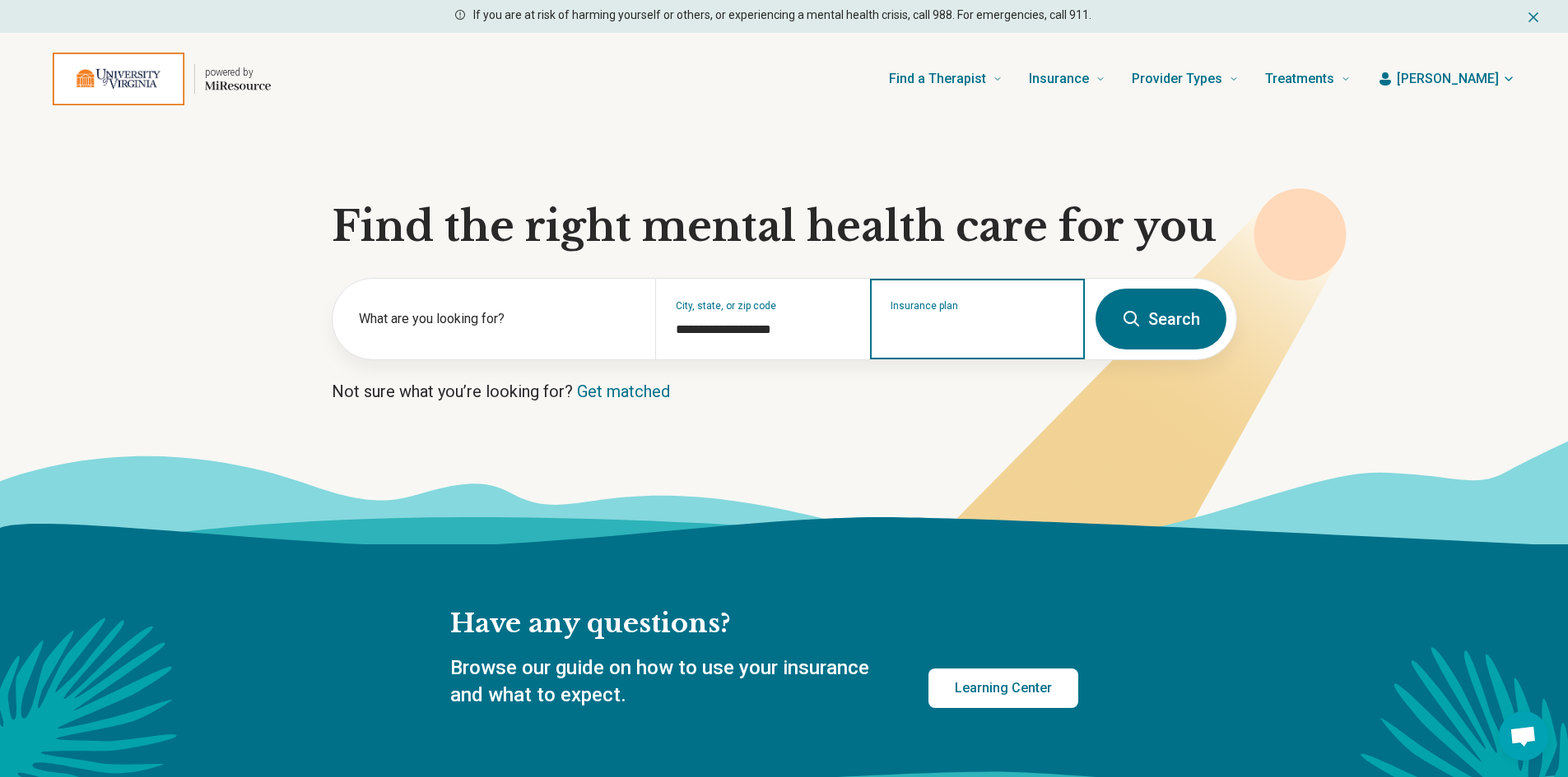
click at [957, 331] on input "Insurance plan" at bounding box center [977, 329] width 175 height 20
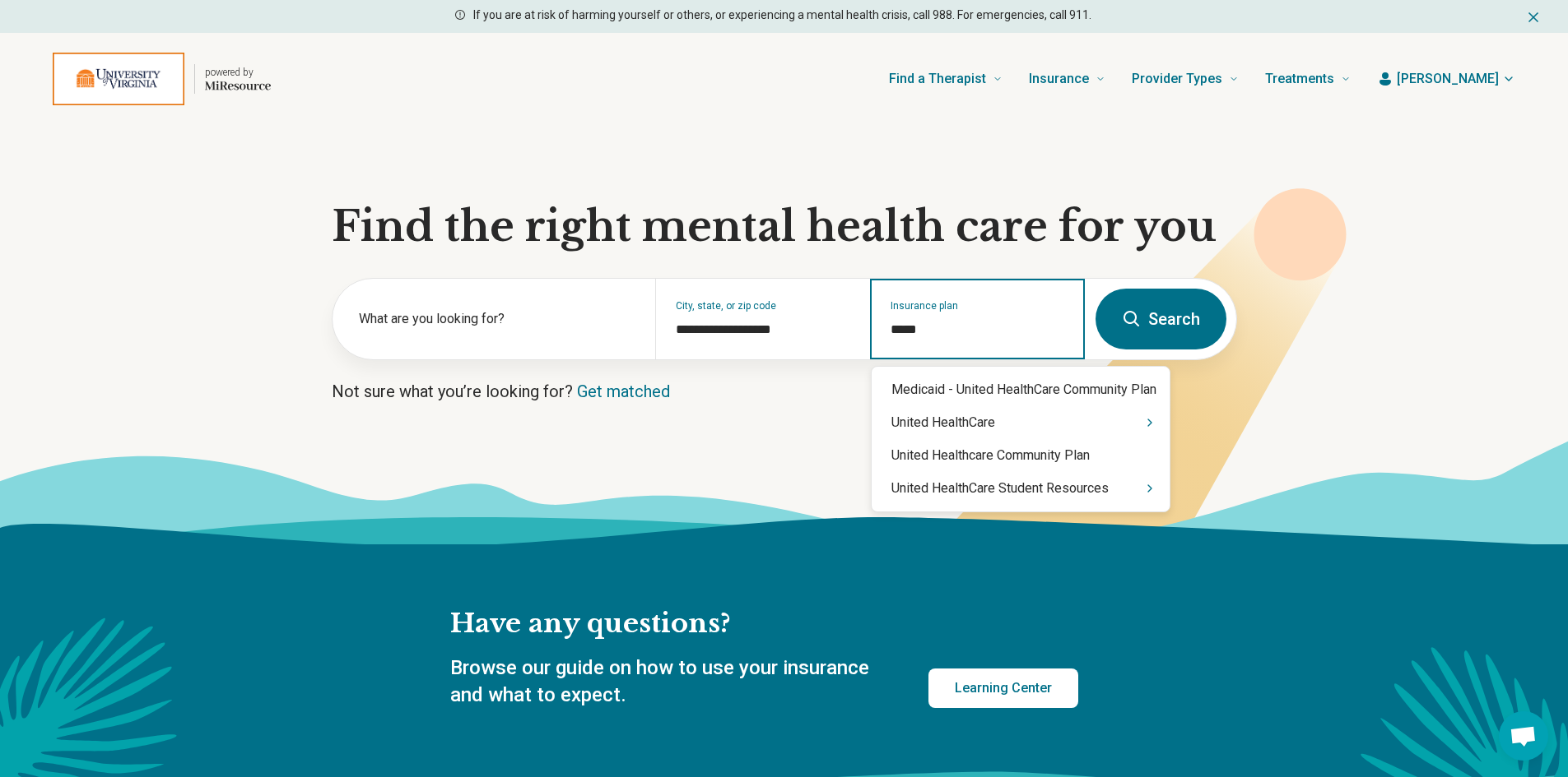
type input "******"
click at [967, 421] on div "United HealthCare" at bounding box center [1021, 422] width 298 height 33
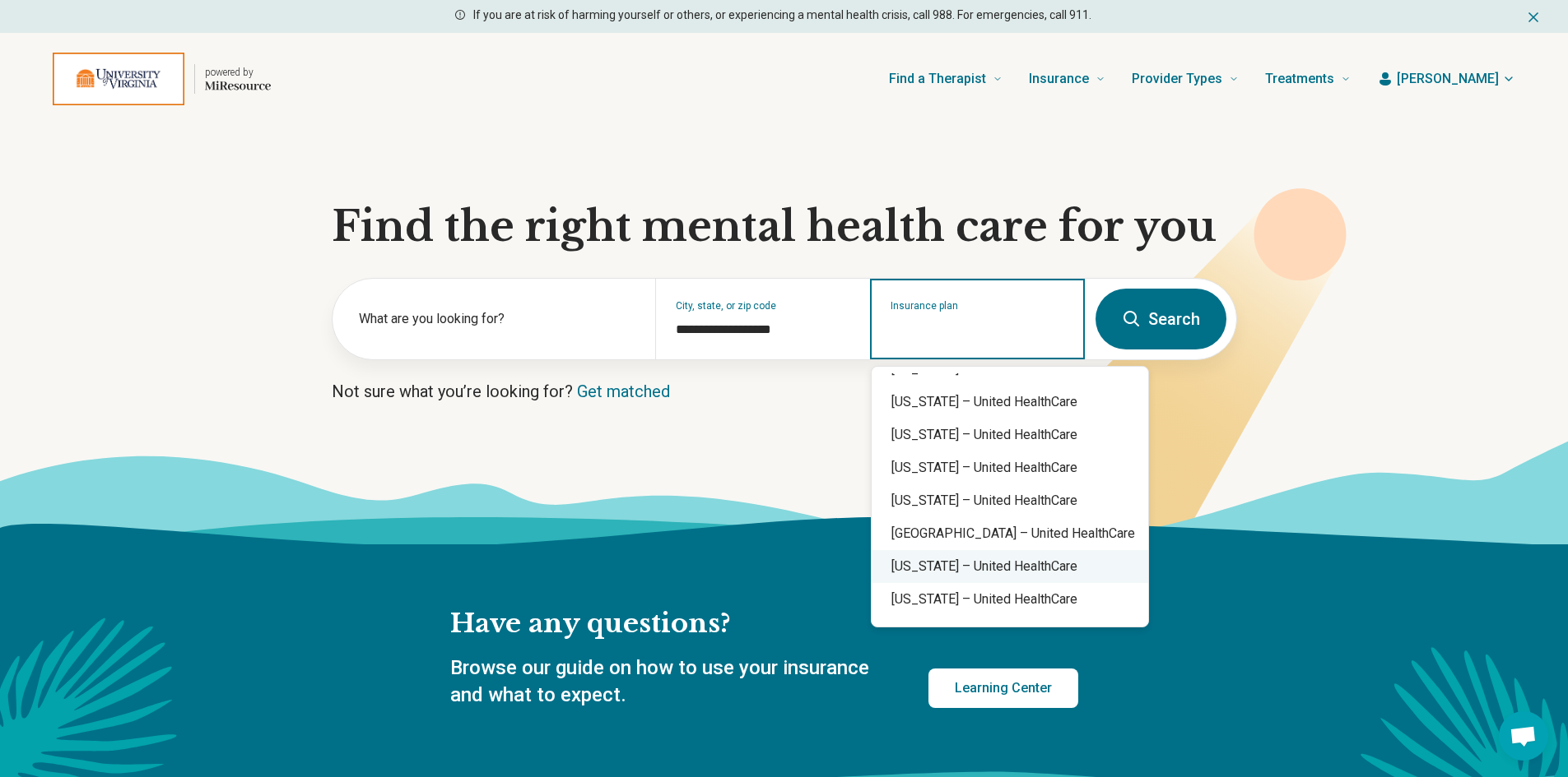
scroll to position [411, 0]
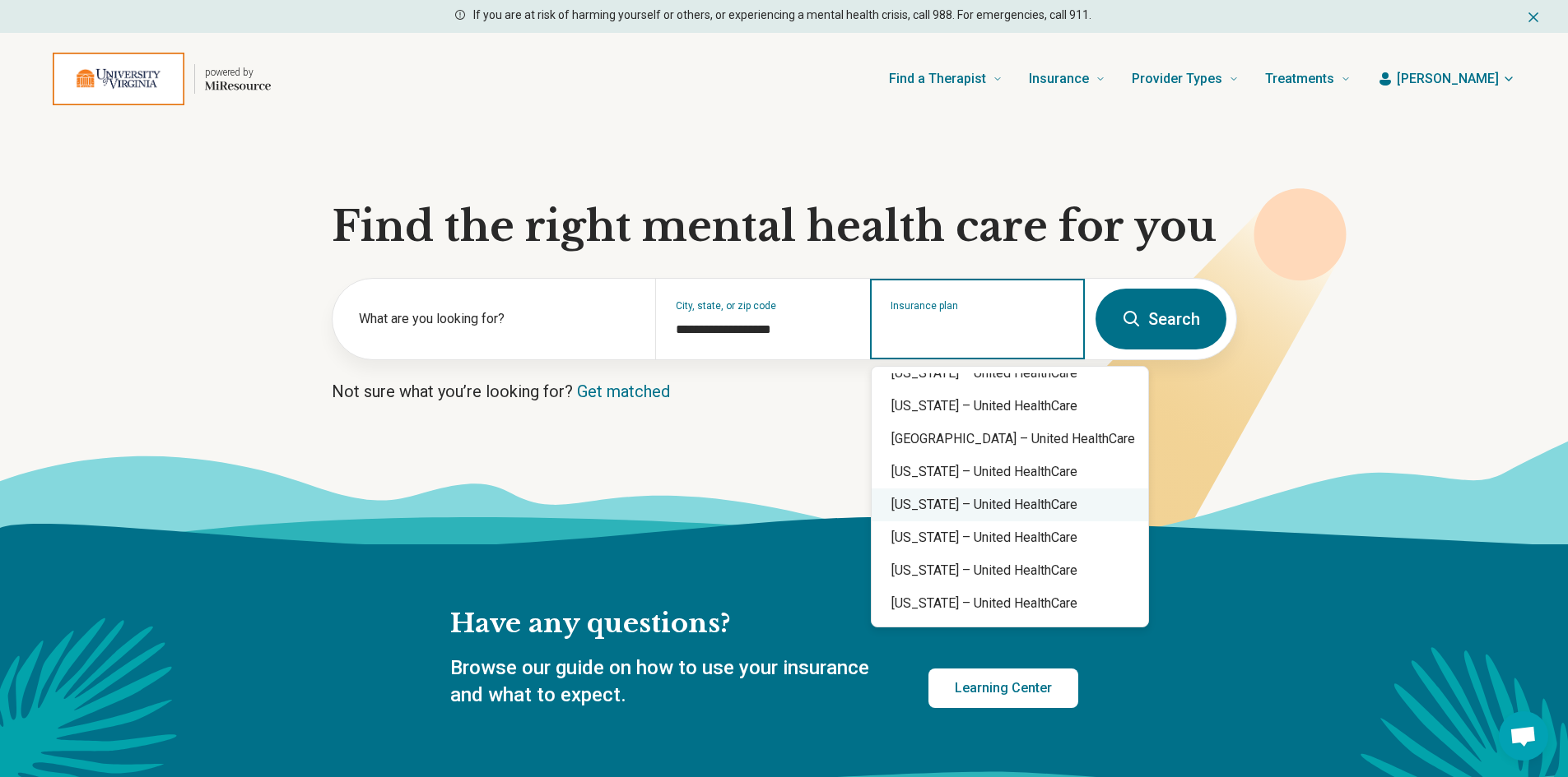
click at [958, 506] on div "Virginia – United HealthCare" at bounding box center [1009, 504] width 276 height 33
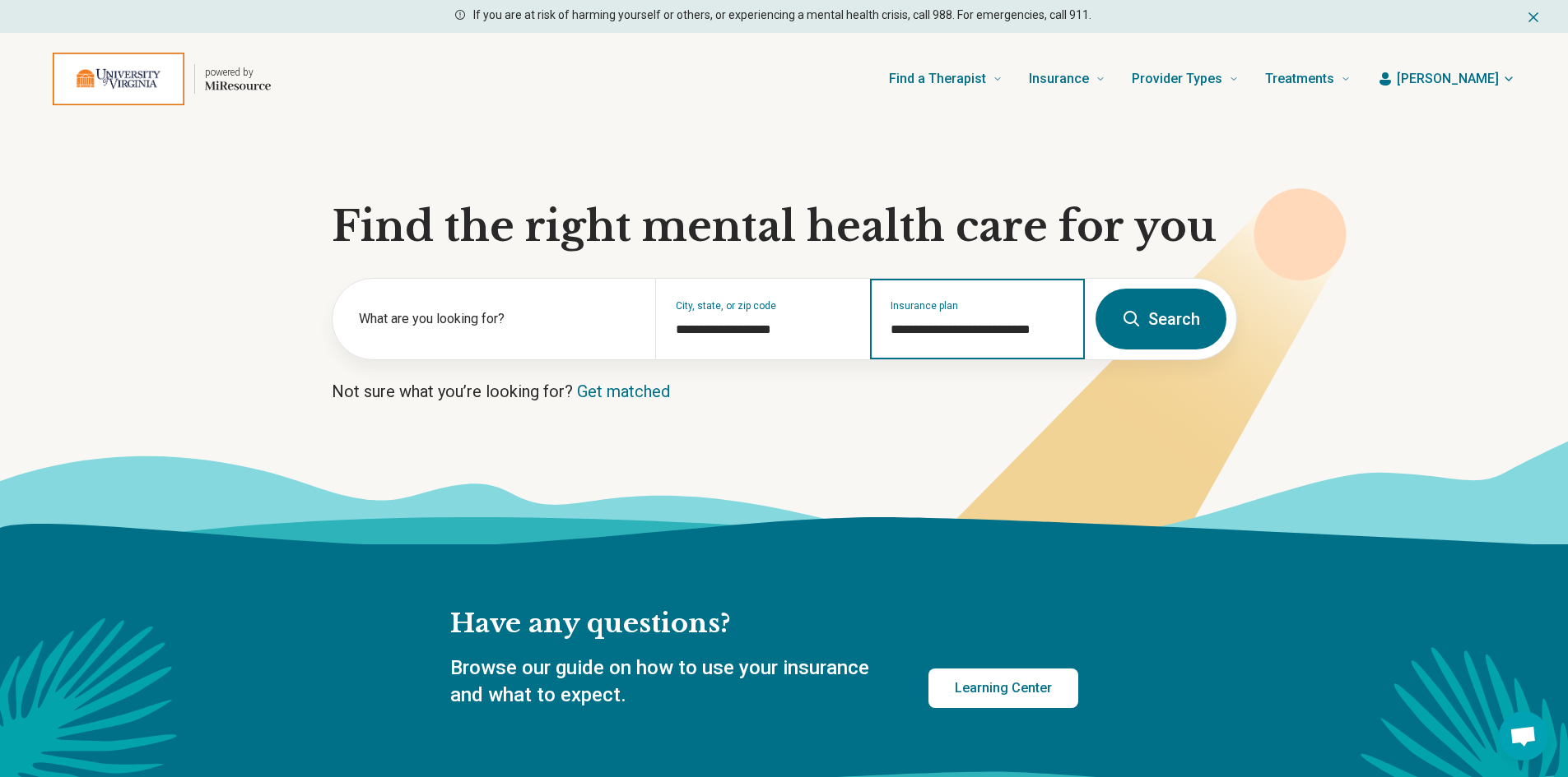
type input "**********"
click at [1154, 310] on button "Search" at bounding box center [1160, 319] width 131 height 61
click at [1155, 316] on button "Search" at bounding box center [1160, 319] width 131 height 61
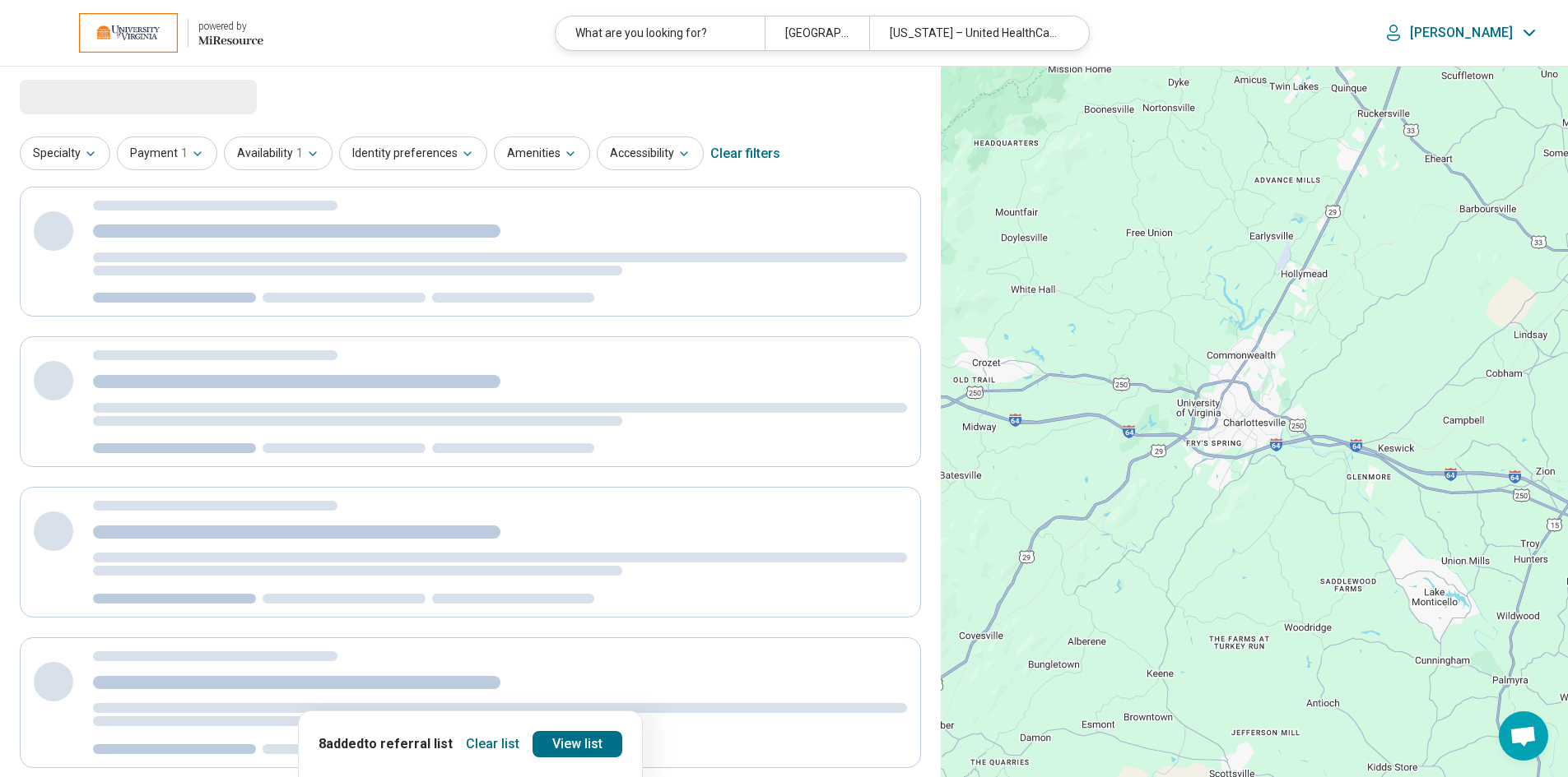
select select "***"
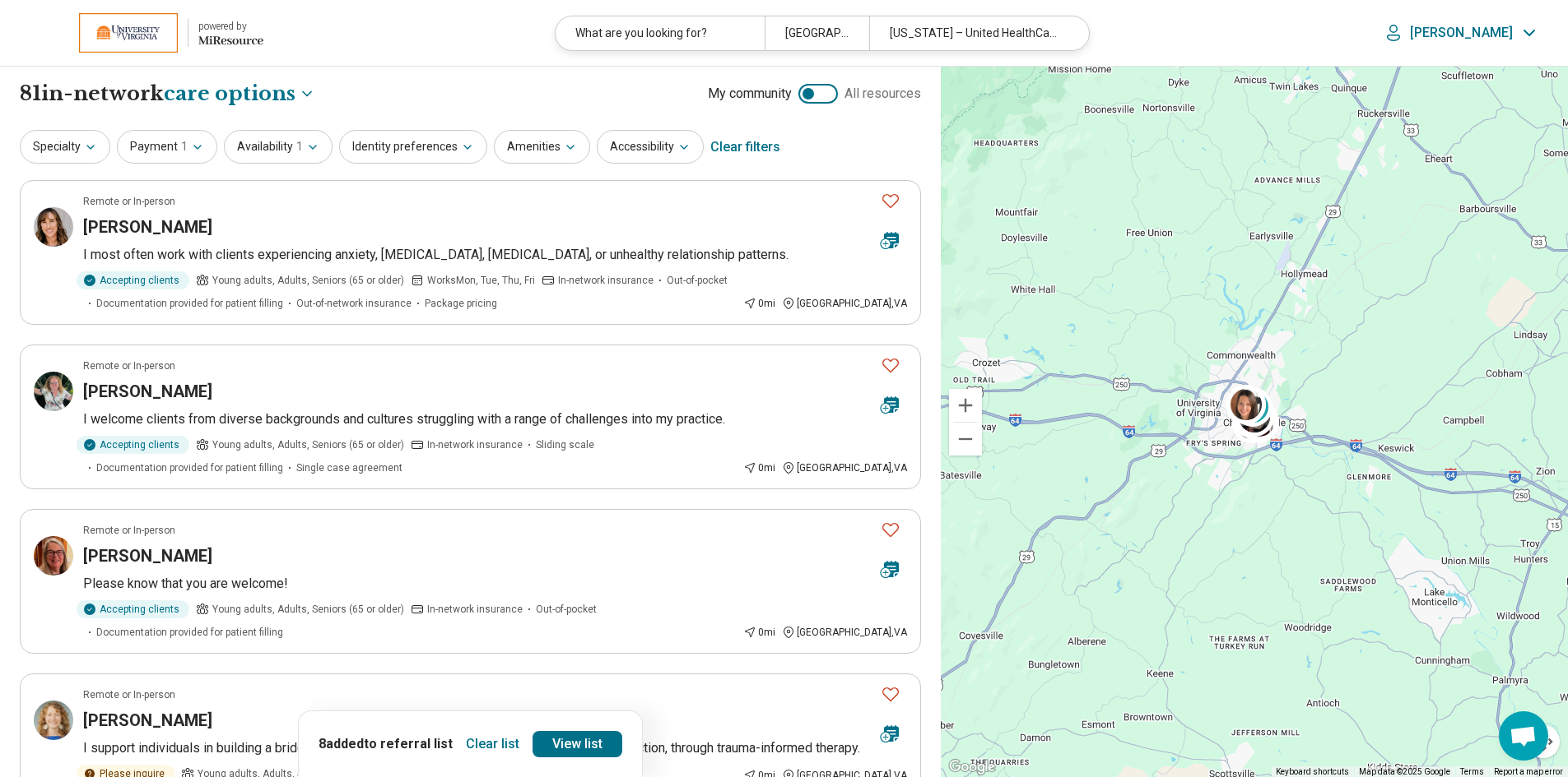
click at [473, 745] on button "Clear list" at bounding box center [492, 745] width 67 height 26
click at [457, 155] on button "Identity preferences" at bounding box center [412, 147] width 148 height 34
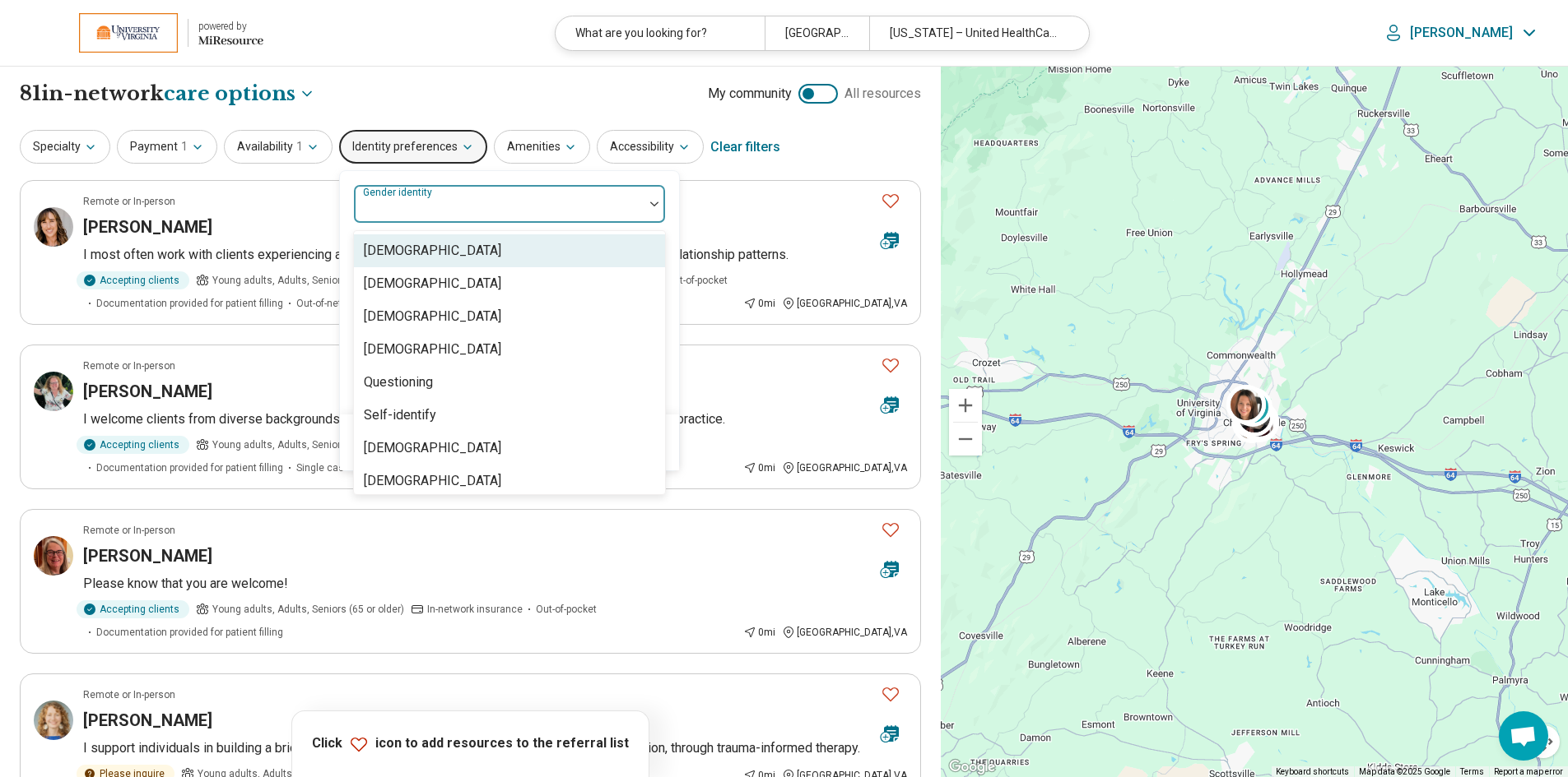
click at [644, 203] on div at bounding box center [654, 204] width 22 height 5
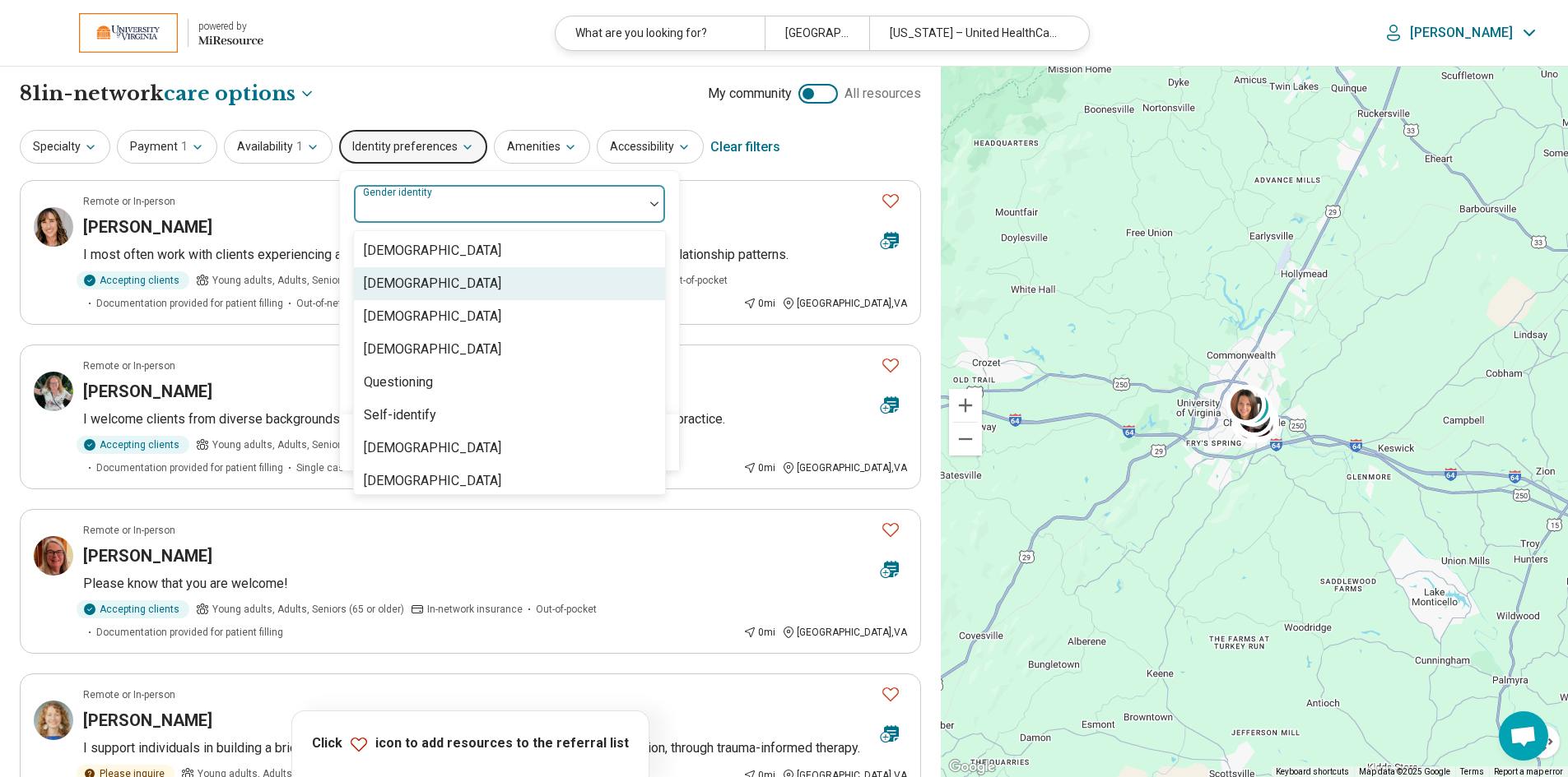
click at [446, 278] on div "[DEMOGRAPHIC_DATA]" at bounding box center [433, 283] width 138 height 20
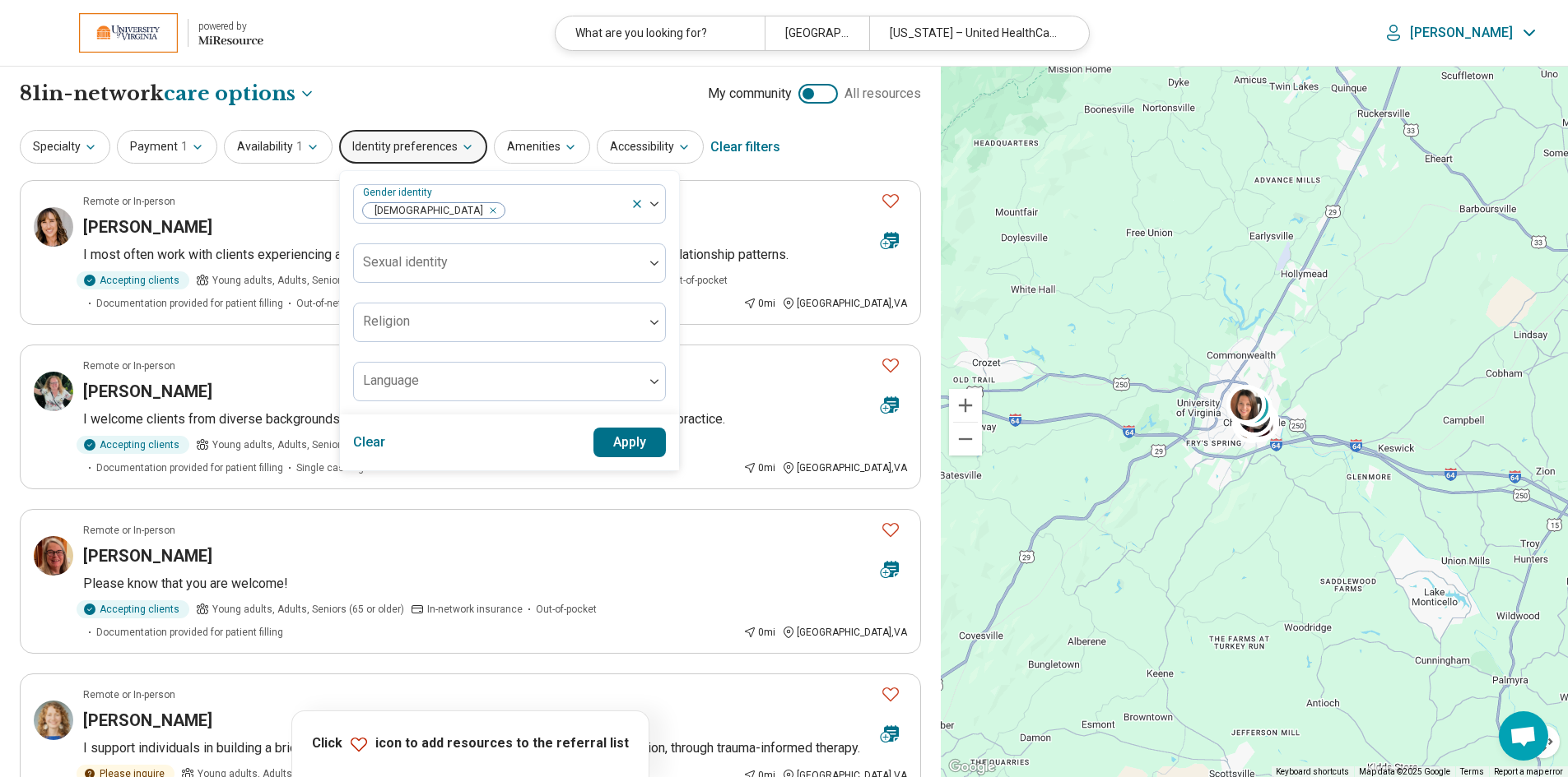
click at [667, 378] on div "Gender identity Cisgender Woman Sexual identity Religion Language" at bounding box center [509, 292] width 339 height 243
click at [635, 441] on button "Apply" at bounding box center [630, 442] width 74 height 29
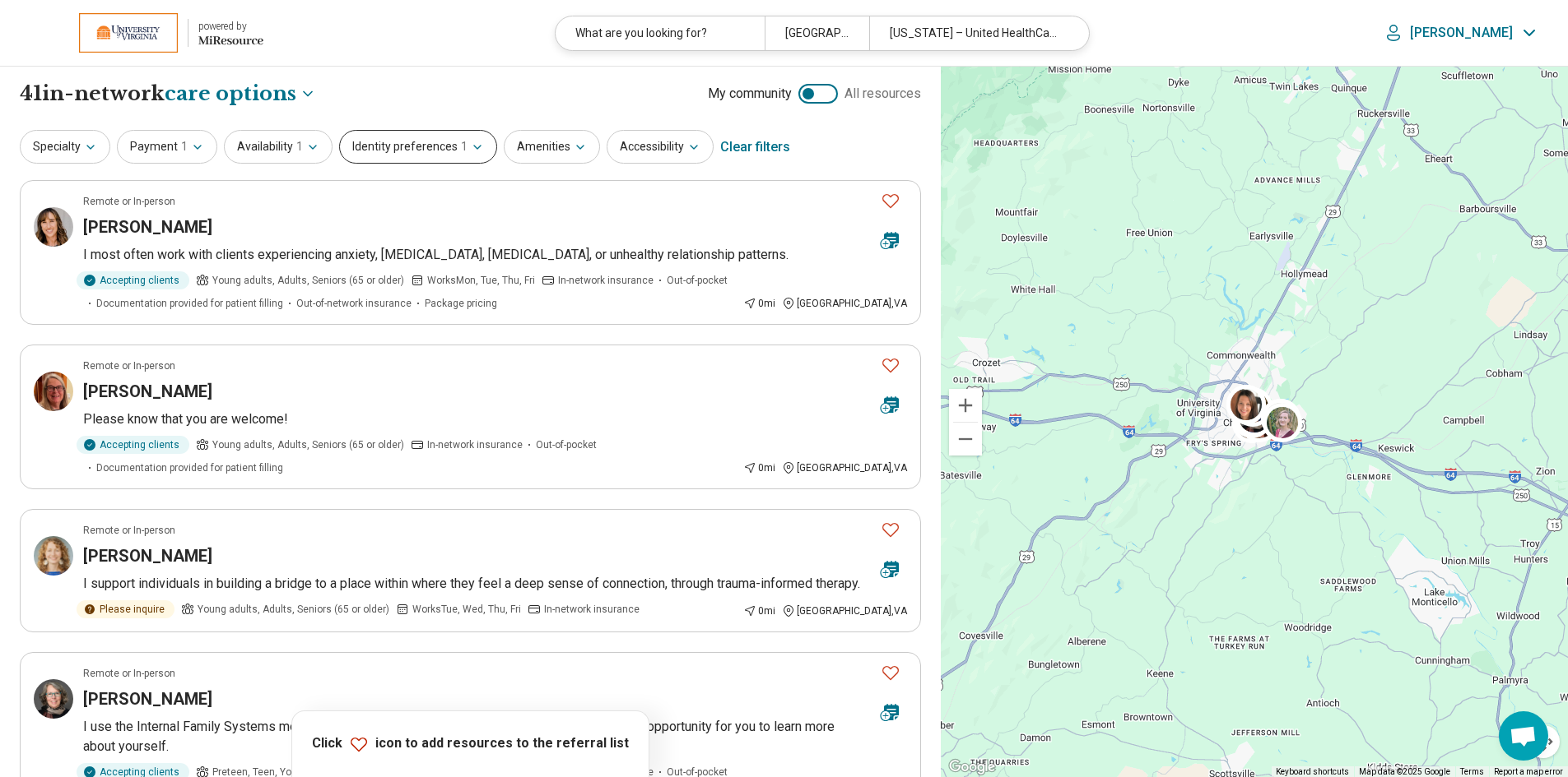
click at [474, 147] on icon "button" at bounding box center [476, 146] width 7 height 3
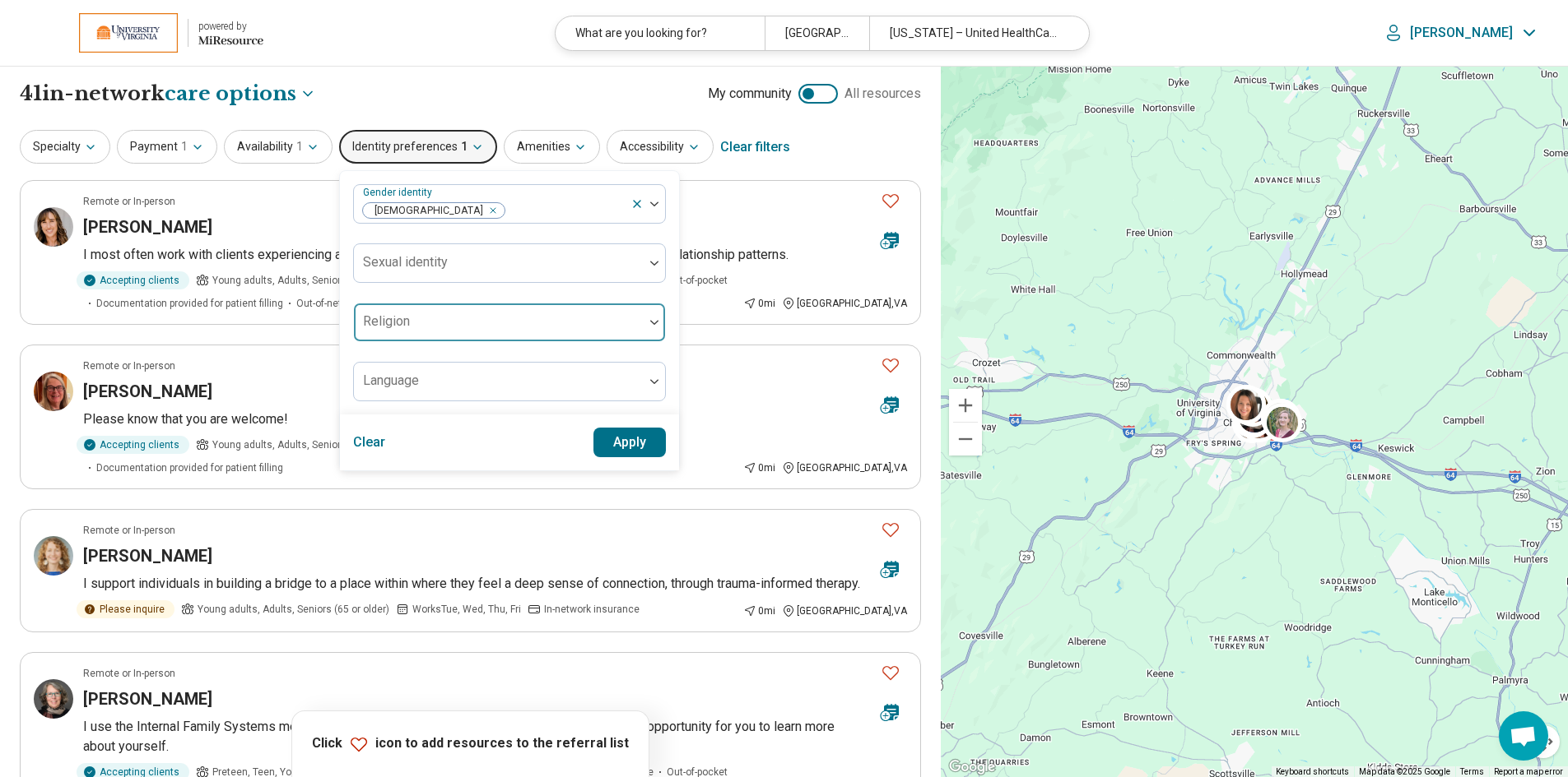
click at [639, 327] on div at bounding box center [498, 322] width 290 height 36
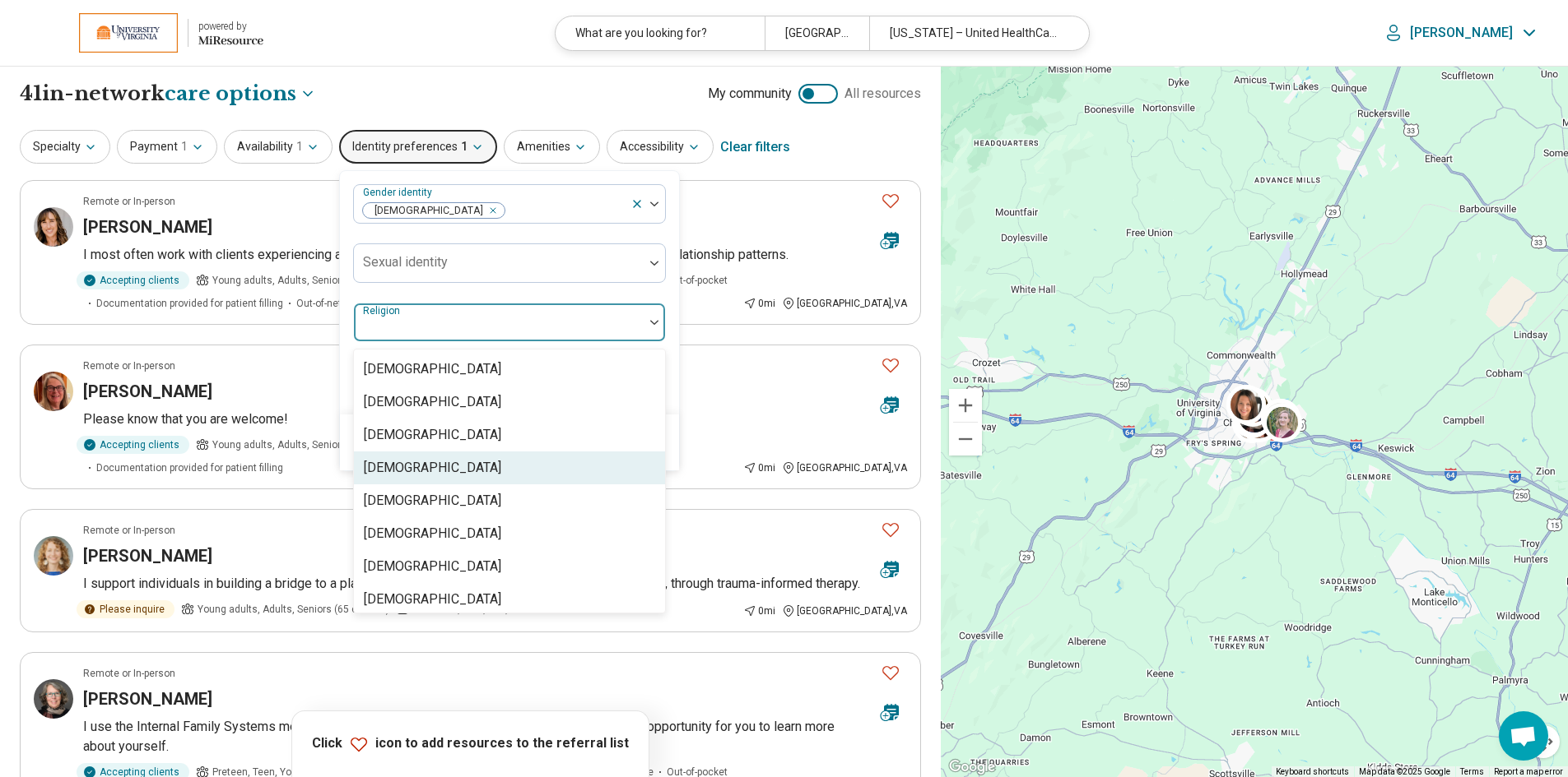
click at [394, 467] on div "[DEMOGRAPHIC_DATA]" at bounding box center [433, 468] width 138 height 20
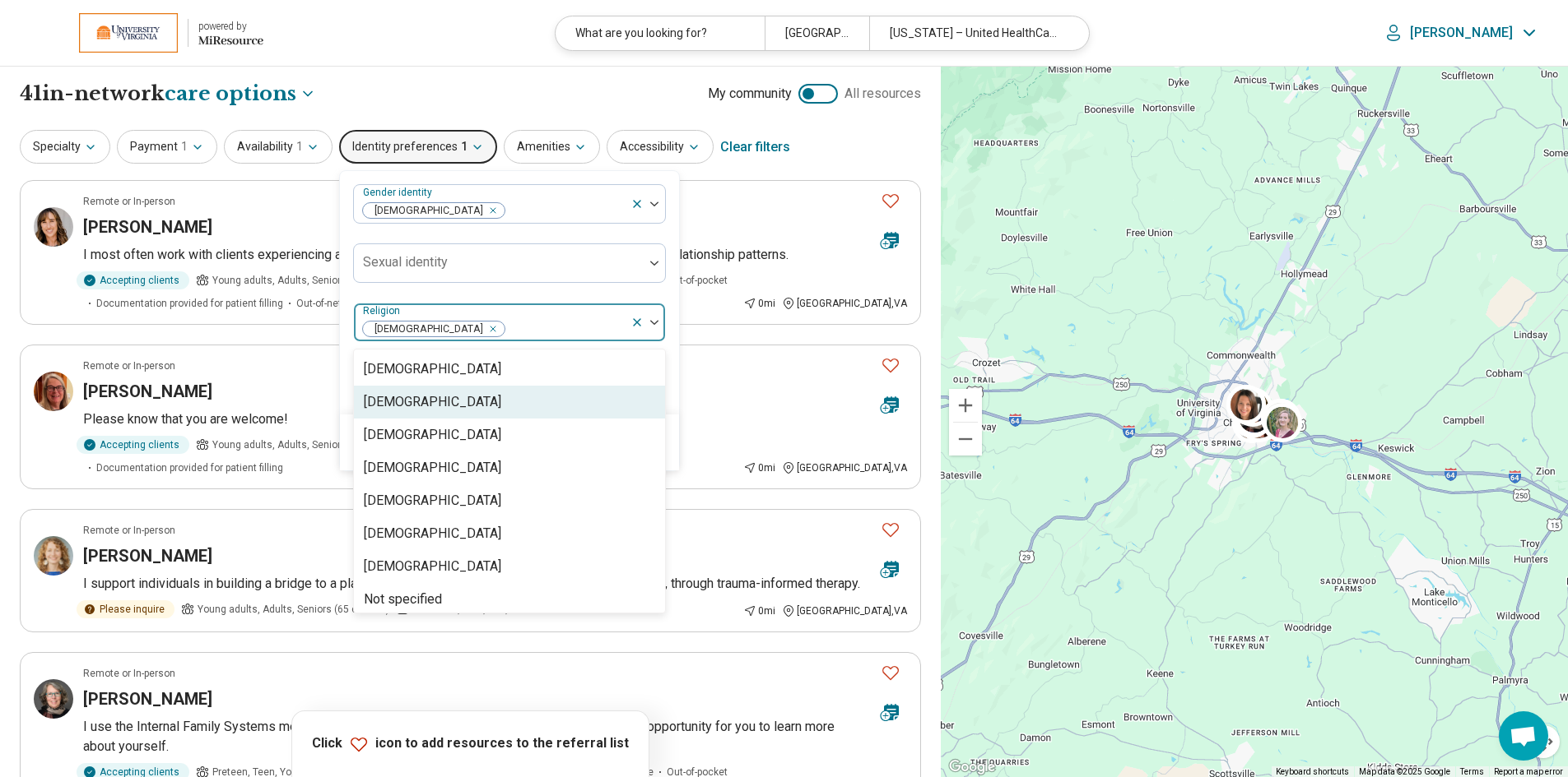
click at [672, 405] on div "Gender identity Cisgender Woman Sexual identity option Catholicism, selected. 1…" at bounding box center [509, 292] width 339 height 243
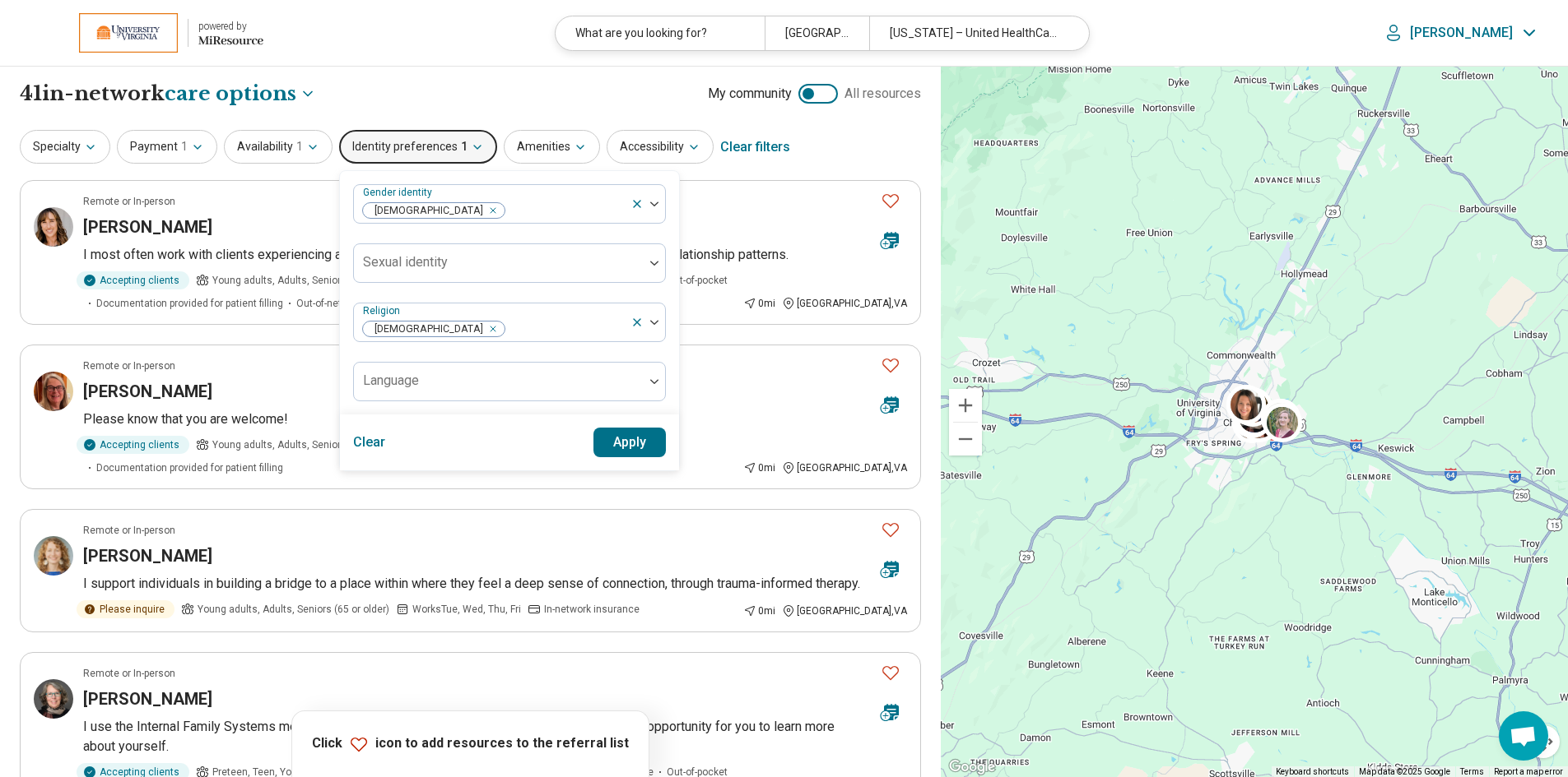
click at [624, 440] on button "Apply" at bounding box center [630, 442] width 74 height 29
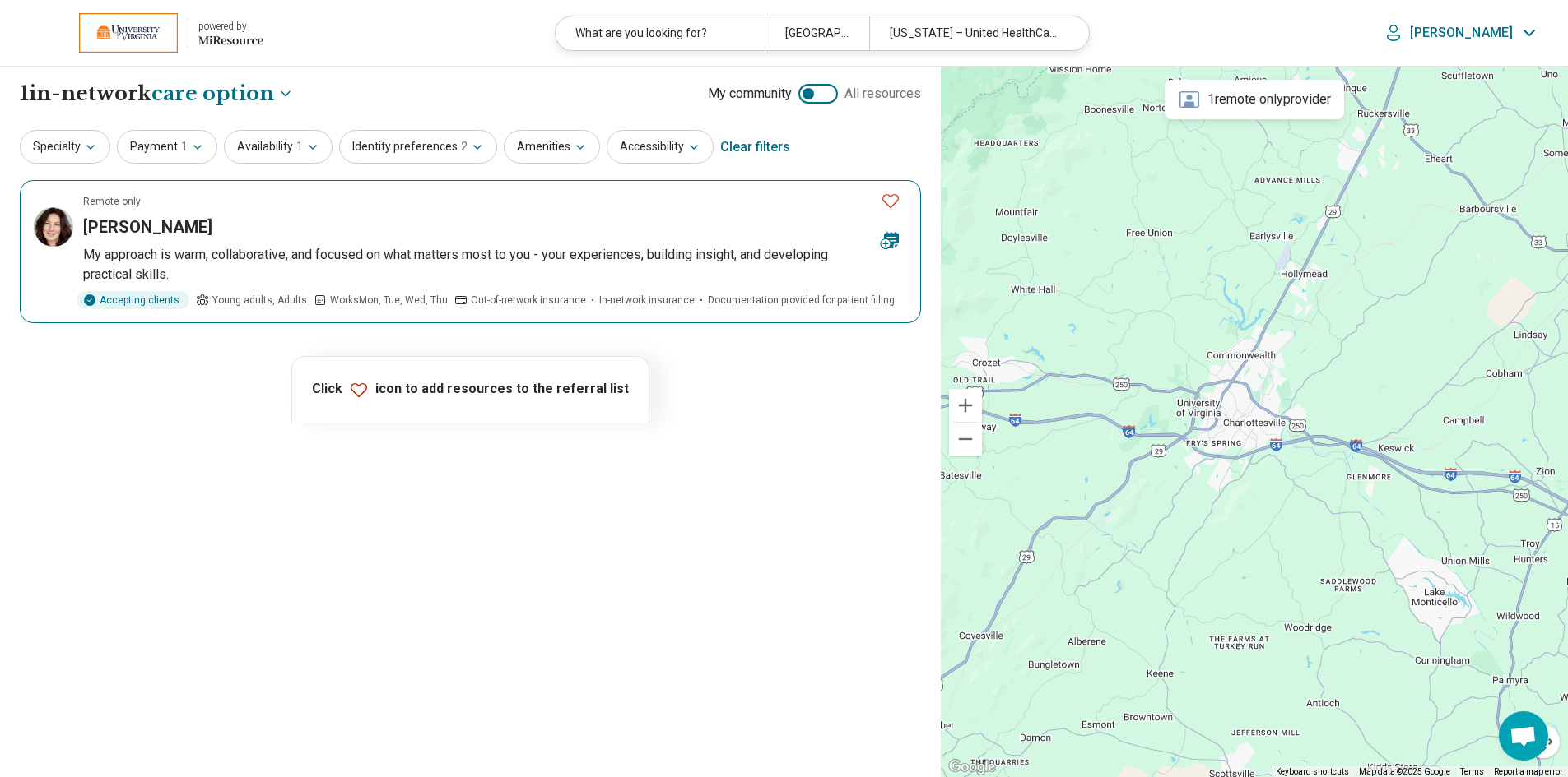
click at [143, 224] on h3 "[PERSON_NAME]" at bounding box center [147, 227] width 129 height 23
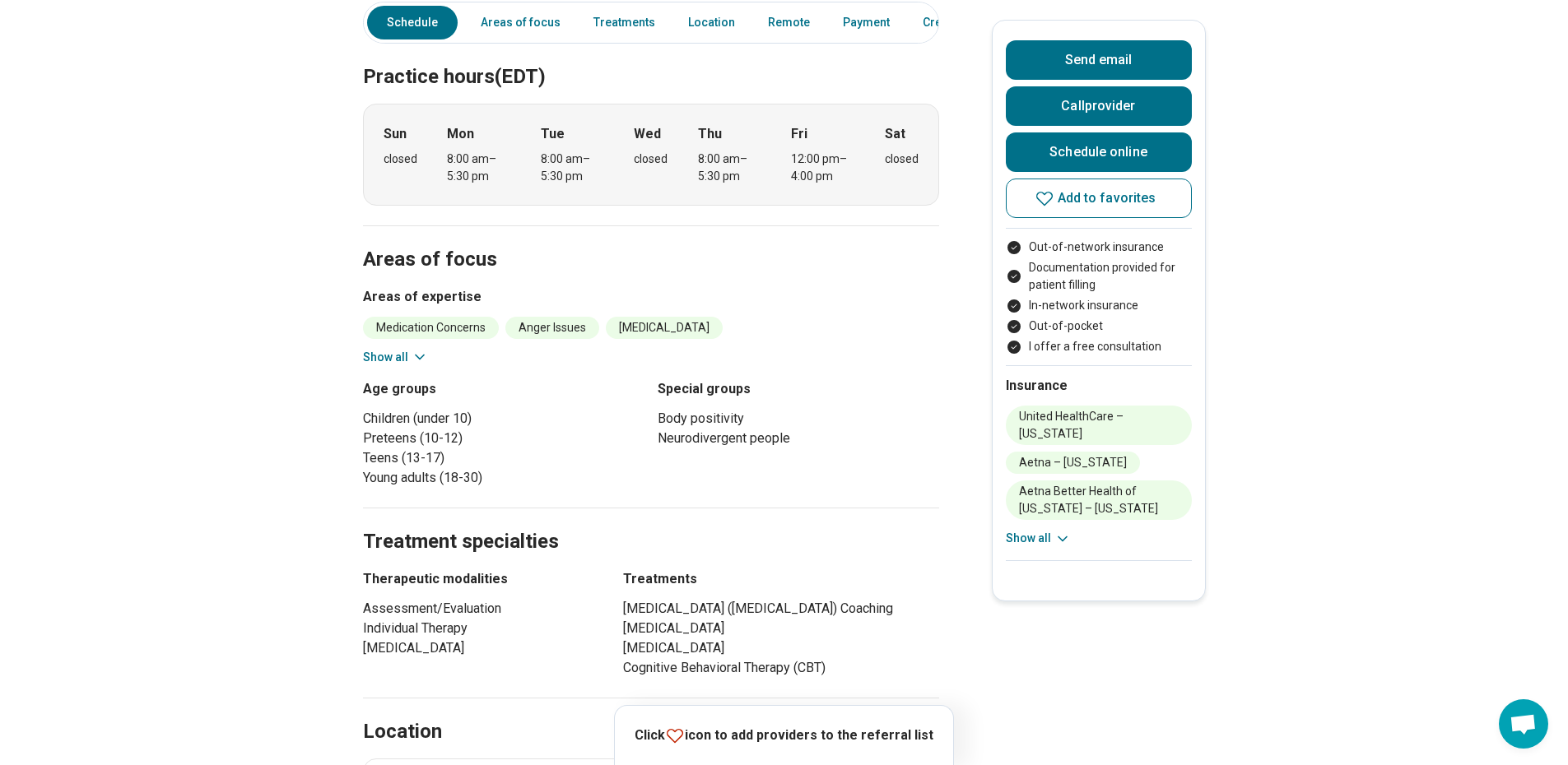
scroll to position [576, 0]
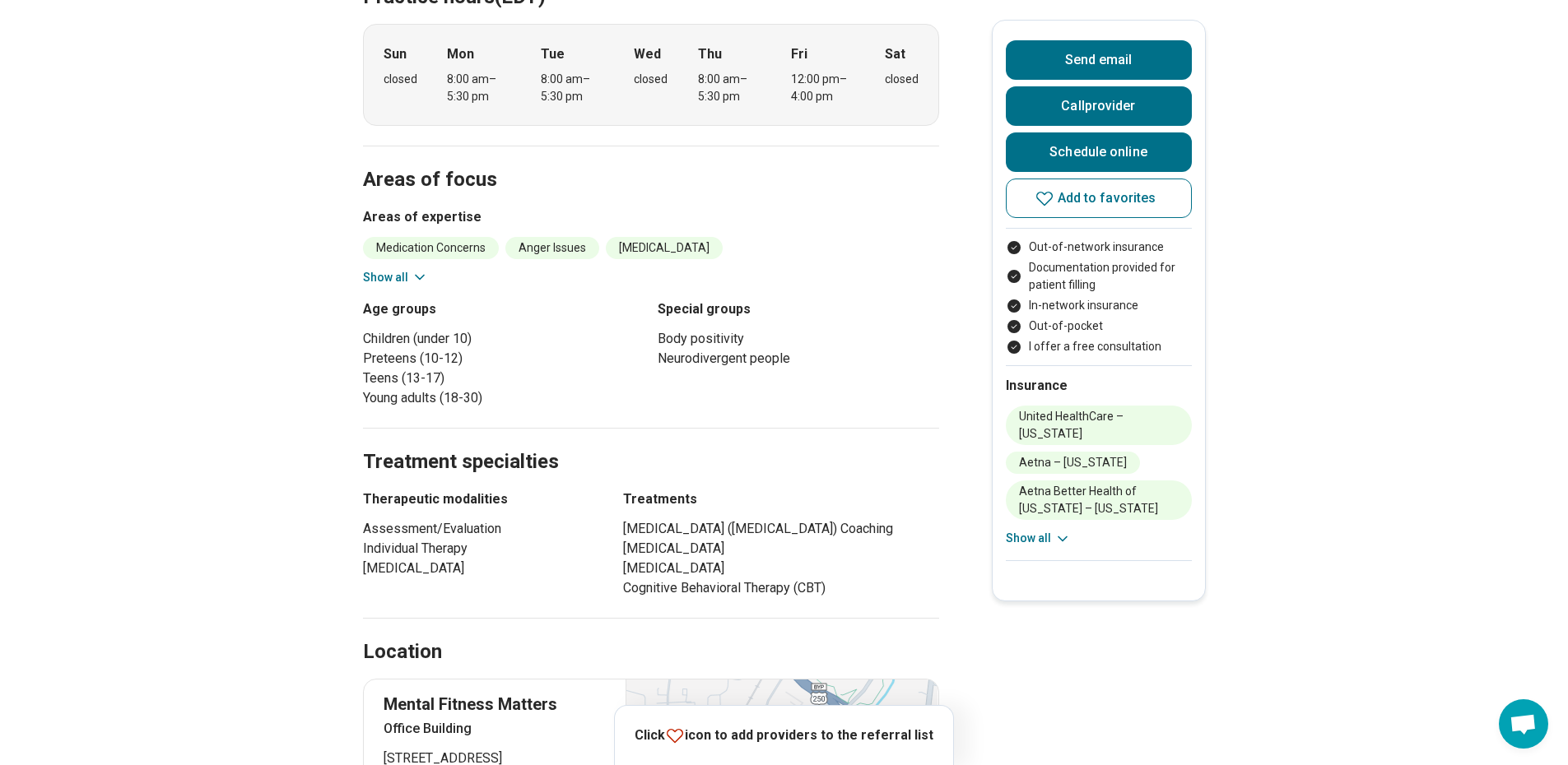
click at [403, 269] on button "Show all" at bounding box center [395, 277] width 65 height 17
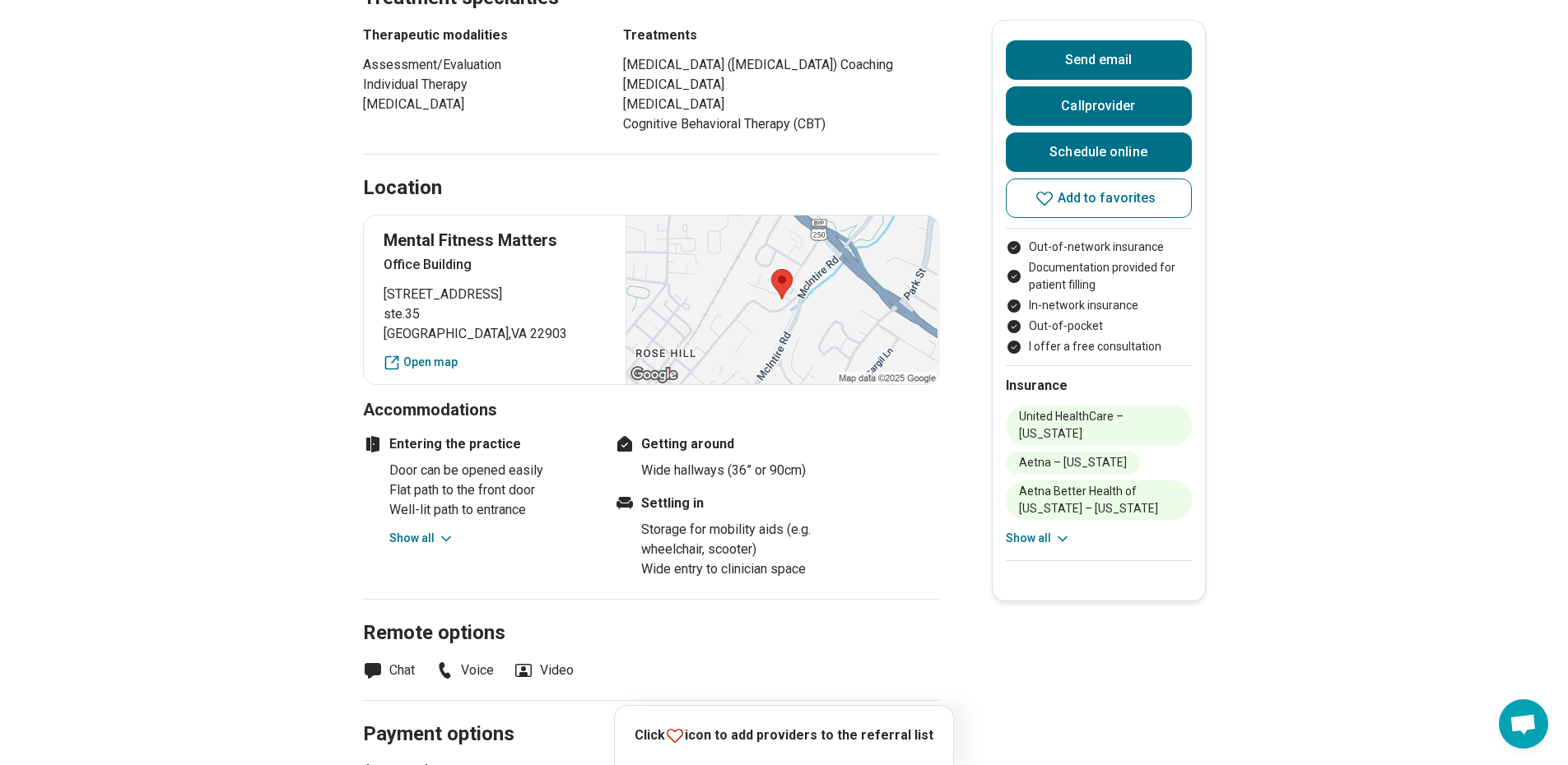
scroll to position [1399, 0]
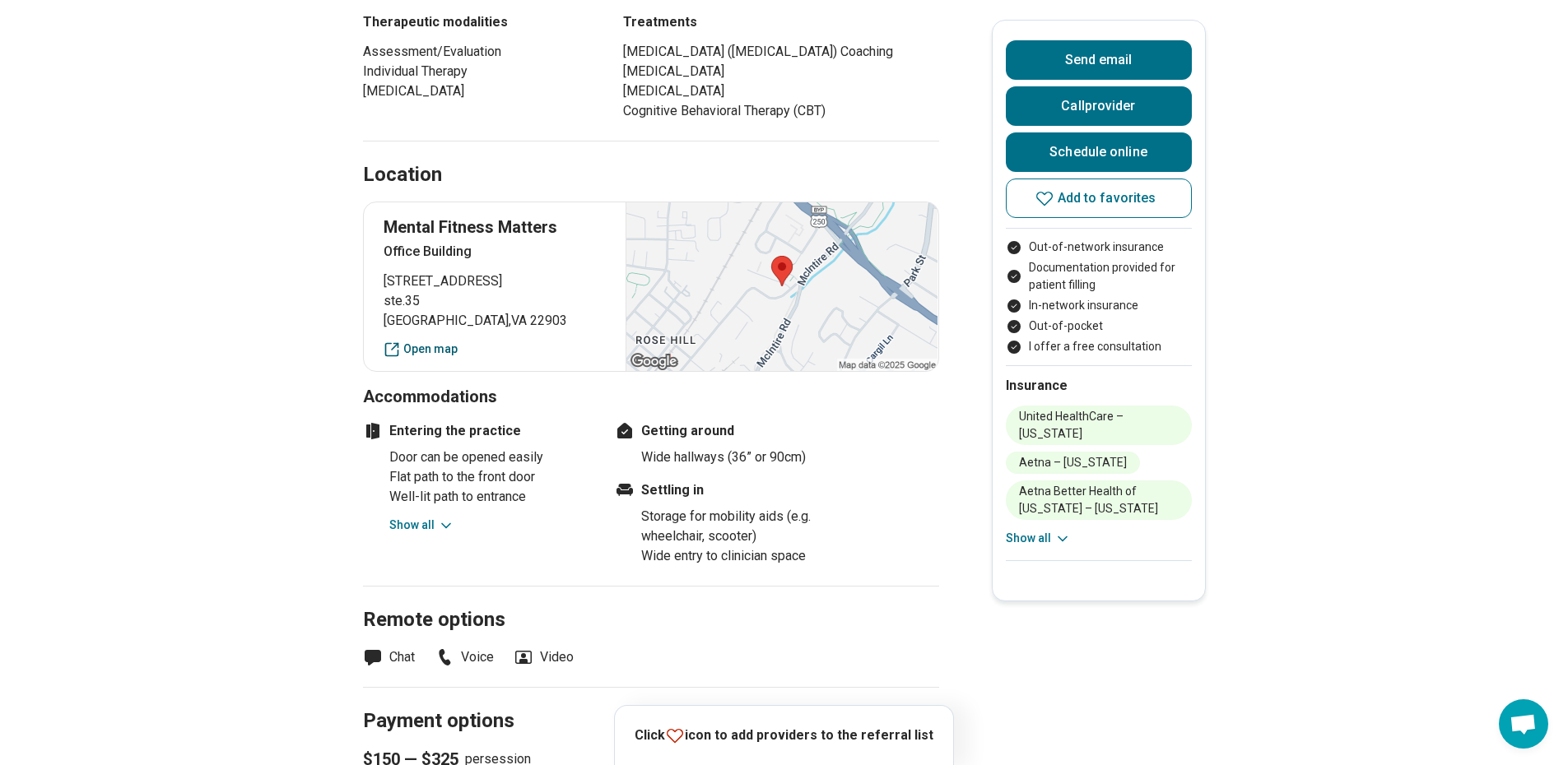
click at [431, 341] on link "Open map" at bounding box center [495, 349] width 223 height 17
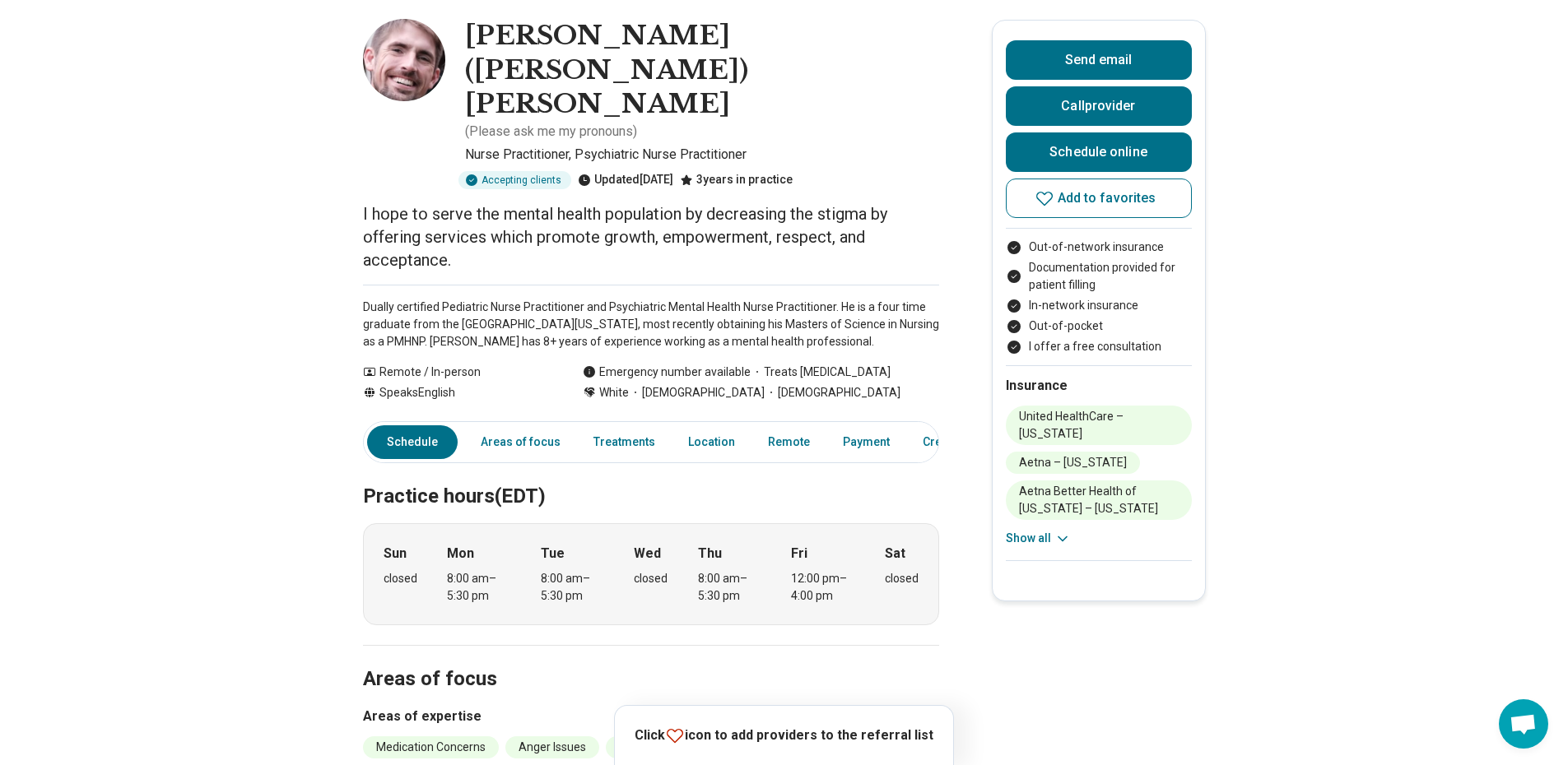
scroll to position [0, 0]
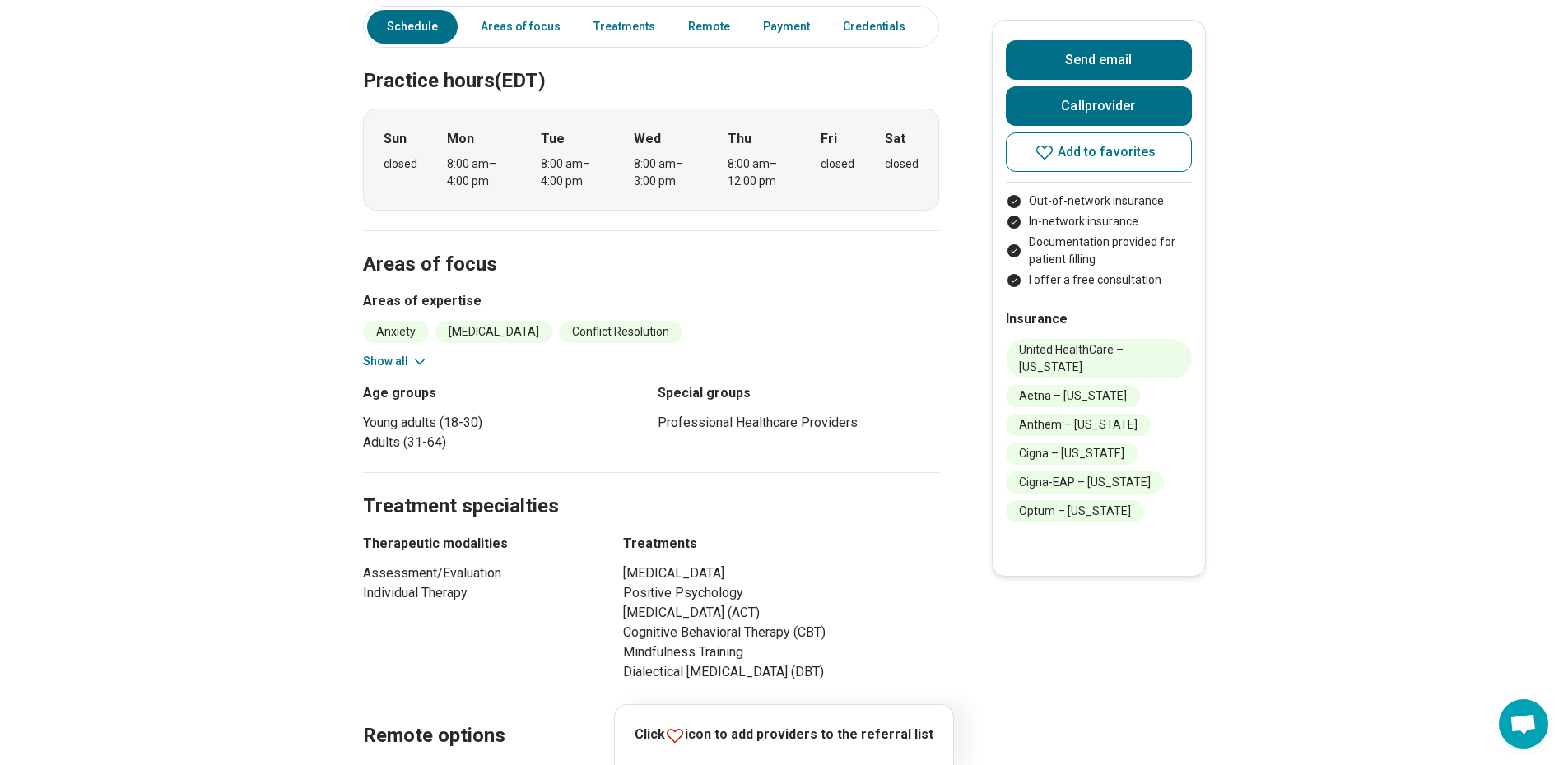
scroll to position [493, 0]
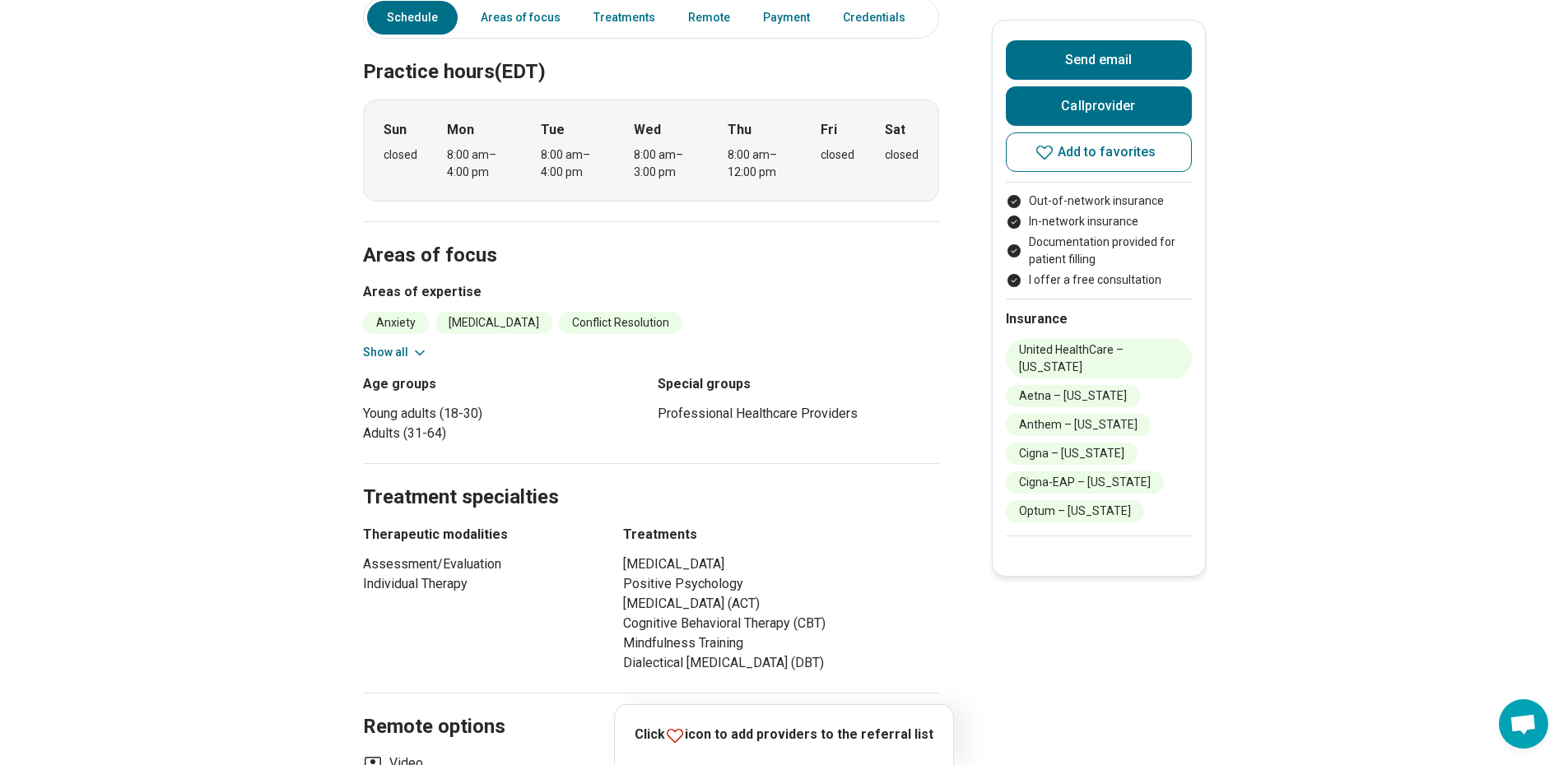
click at [416, 345] on icon at bounding box center [419, 353] width 16 height 16
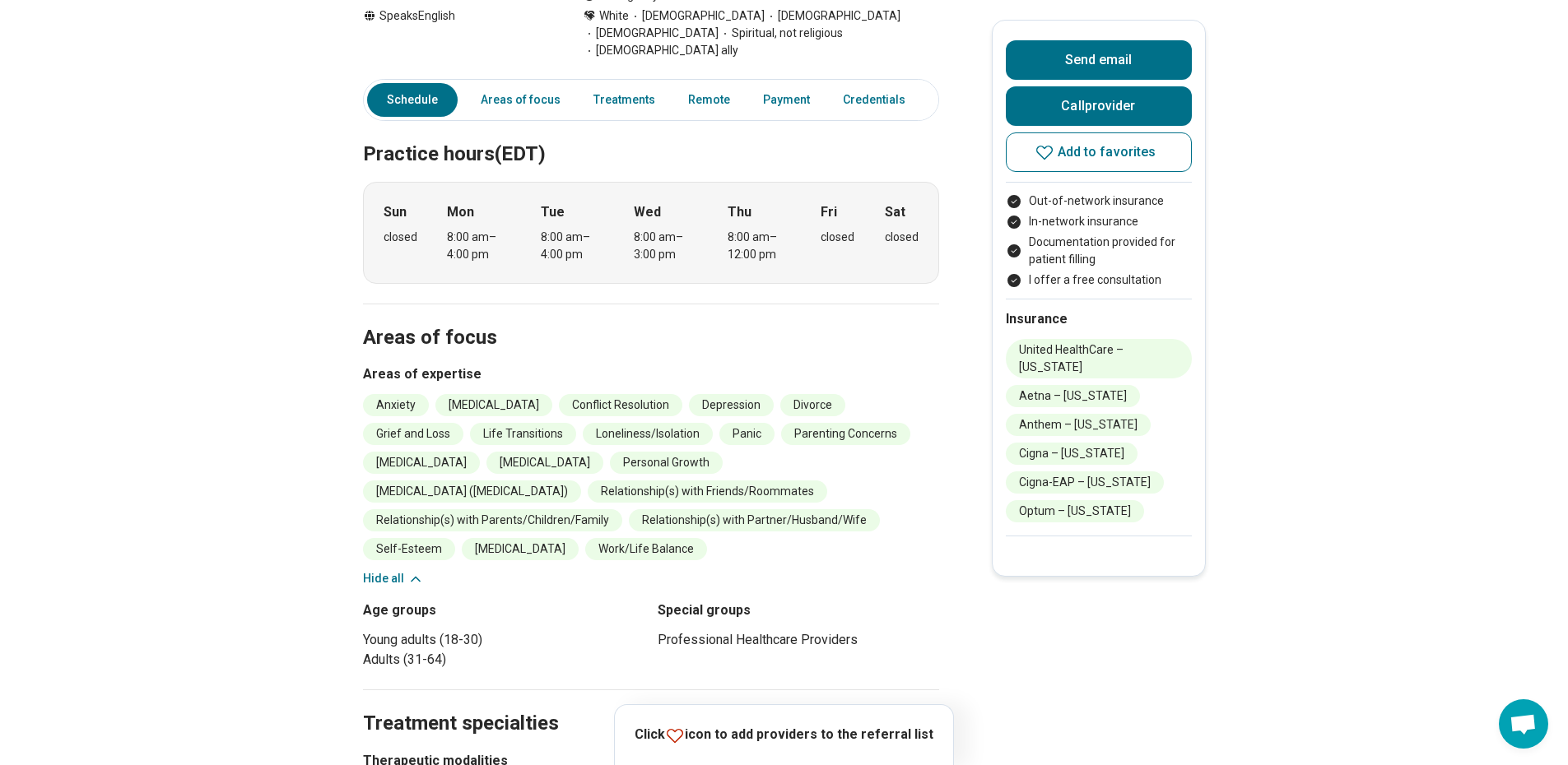
scroll to position [0, 0]
